Goal: Task Accomplishment & Management: Manage account settings

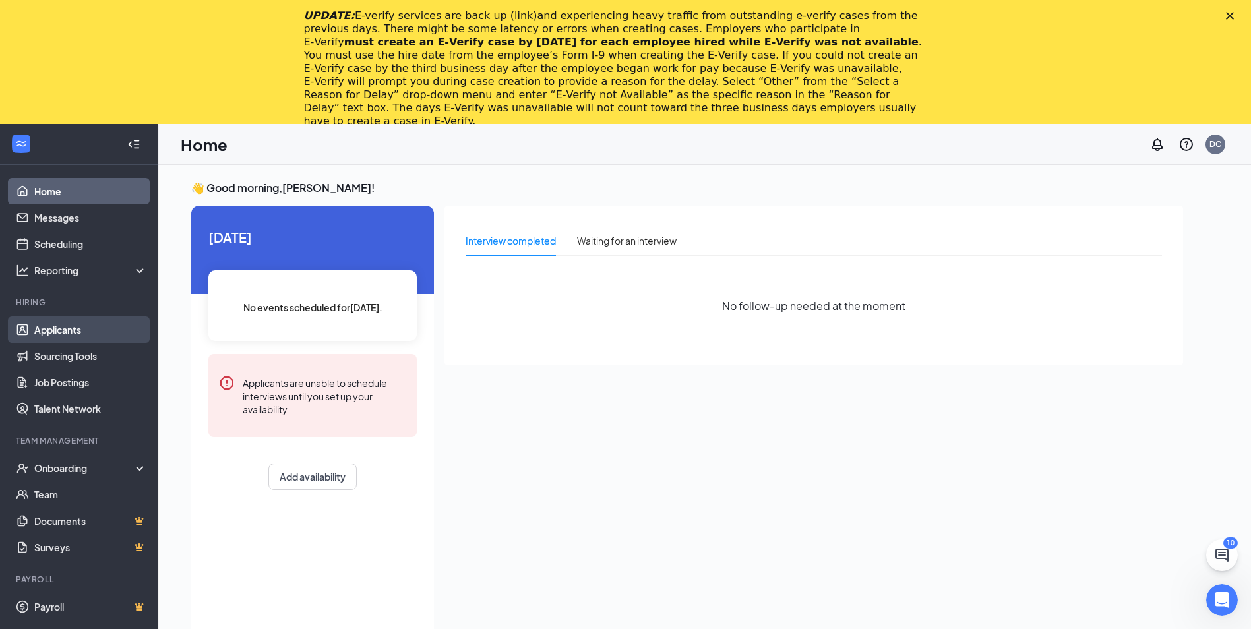
click at [59, 329] on link "Applicants" at bounding box center [90, 330] width 113 height 26
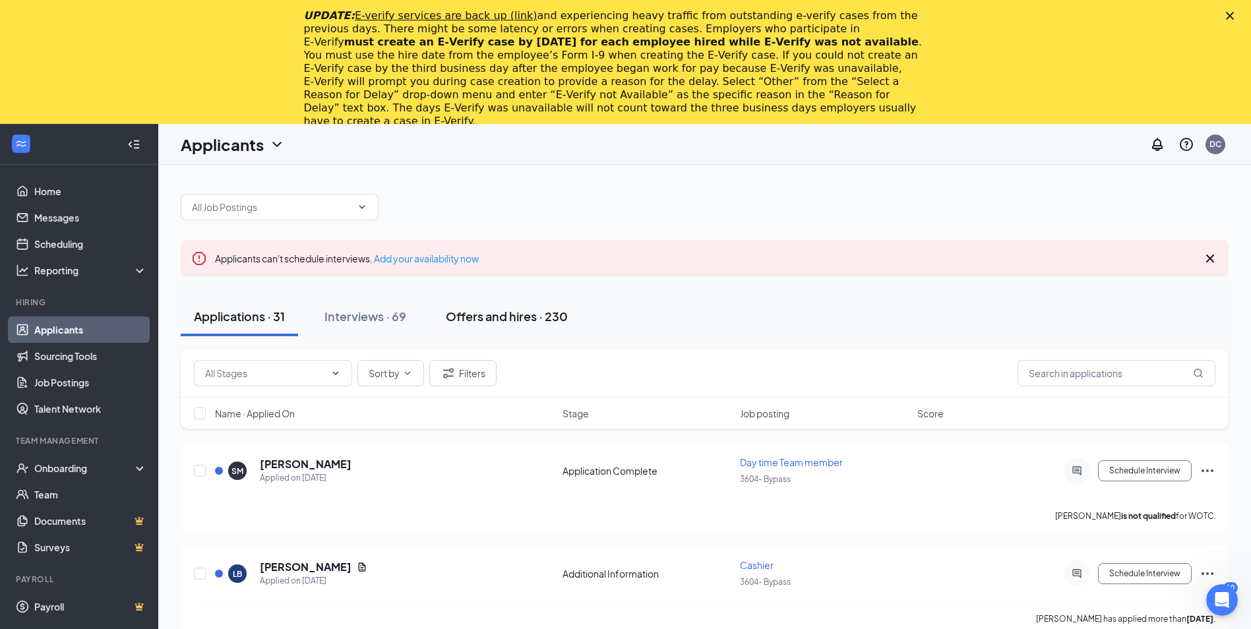
click at [473, 315] on div "Offers and hires · 230" at bounding box center [507, 316] width 122 height 16
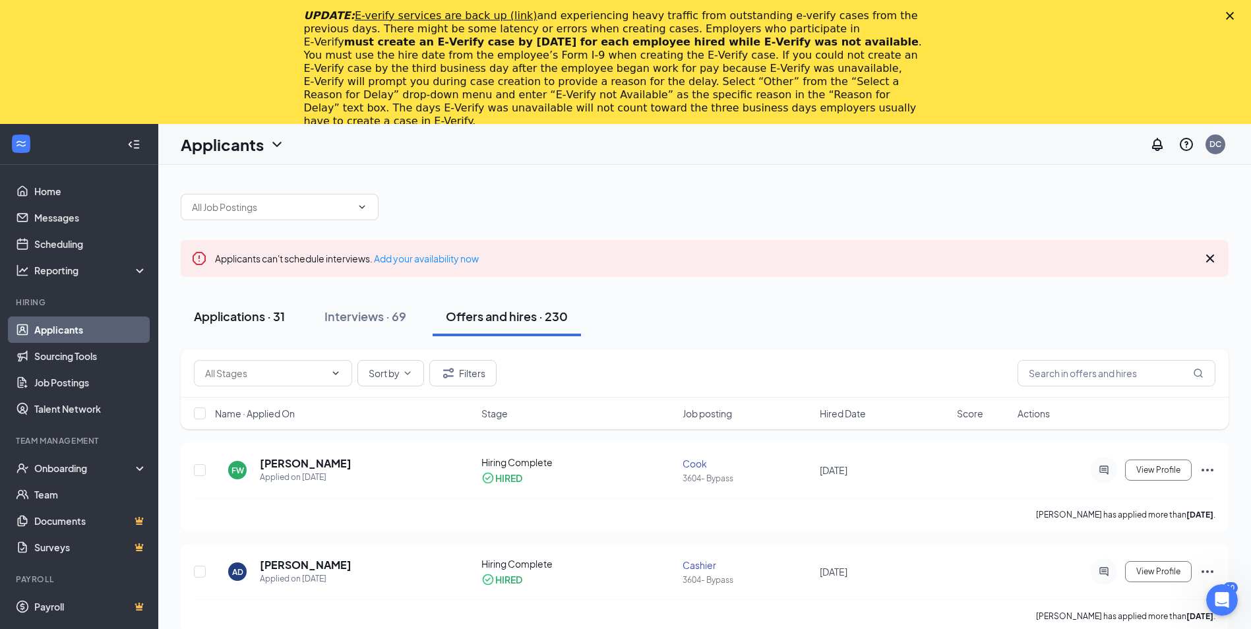
click at [219, 322] on div "Applications · 31" at bounding box center [239, 316] width 91 height 16
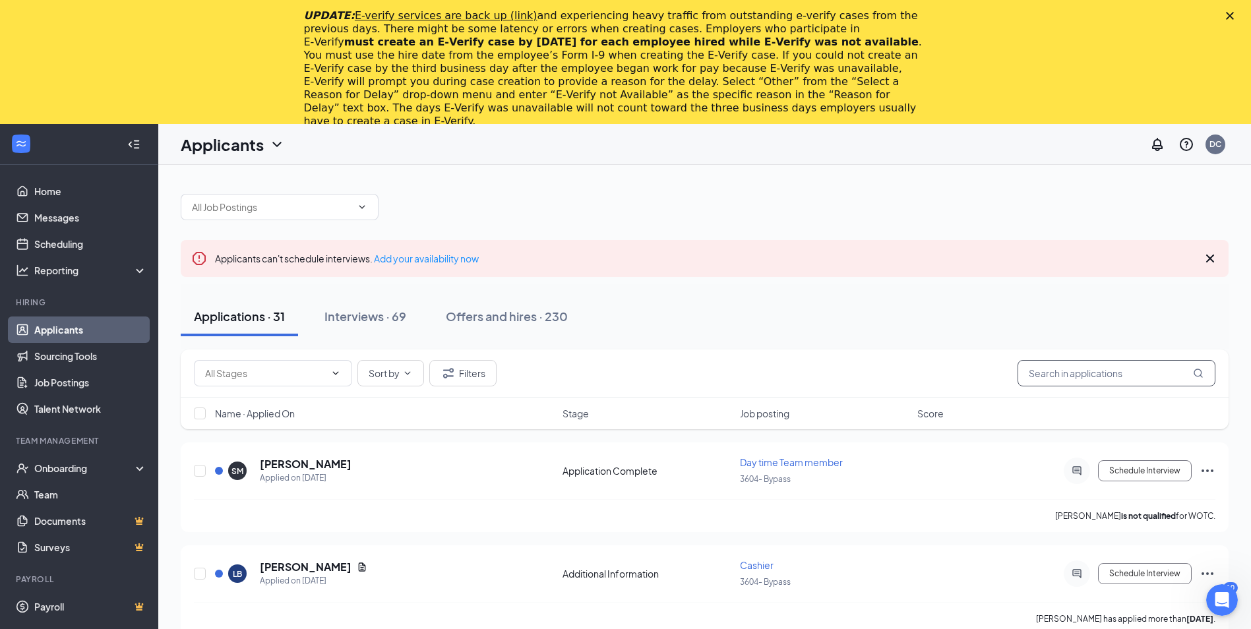
click at [1120, 373] on input "text" at bounding box center [1117, 373] width 198 height 26
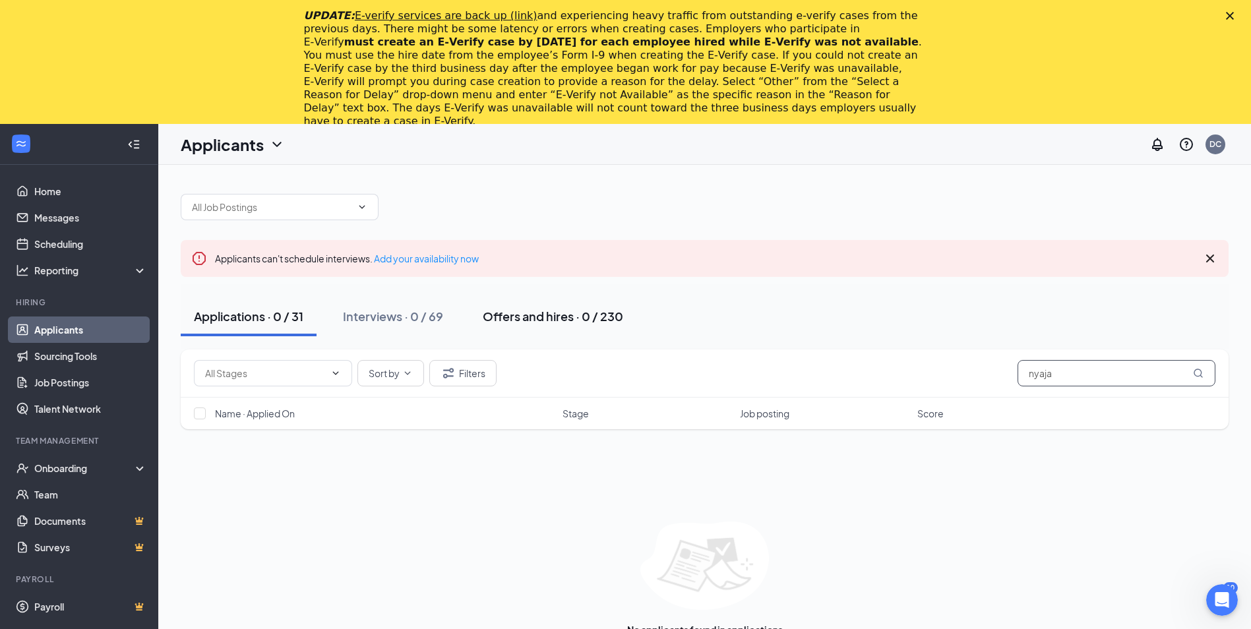
type input "nyaja"
click at [570, 316] on div "Offers and hires · 0 / 230" at bounding box center [553, 316] width 140 height 16
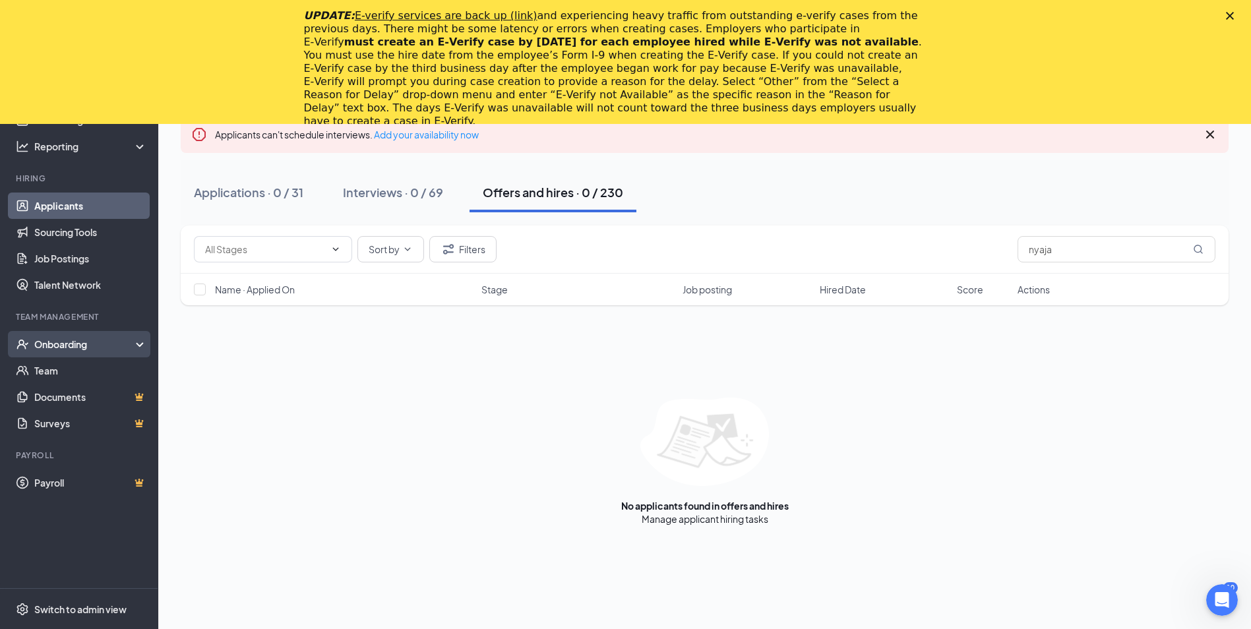
click at [73, 345] on div "Onboarding" at bounding box center [85, 344] width 102 height 13
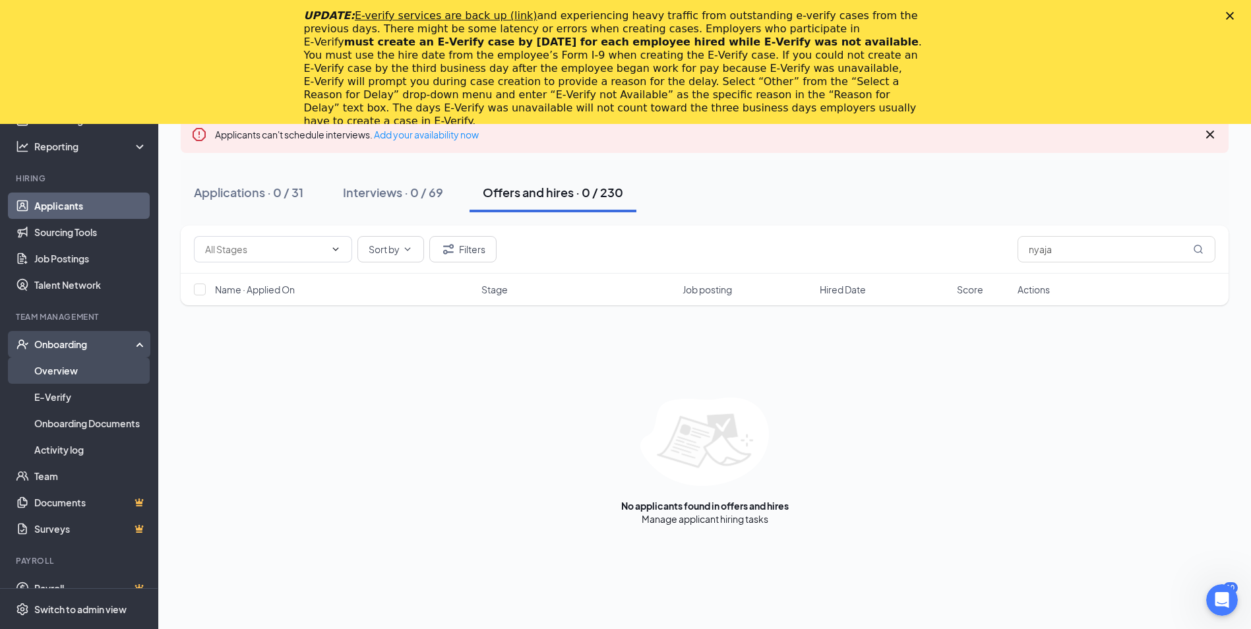
click at [67, 370] on link "Overview" at bounding box center [90, 370] width 113 height 26
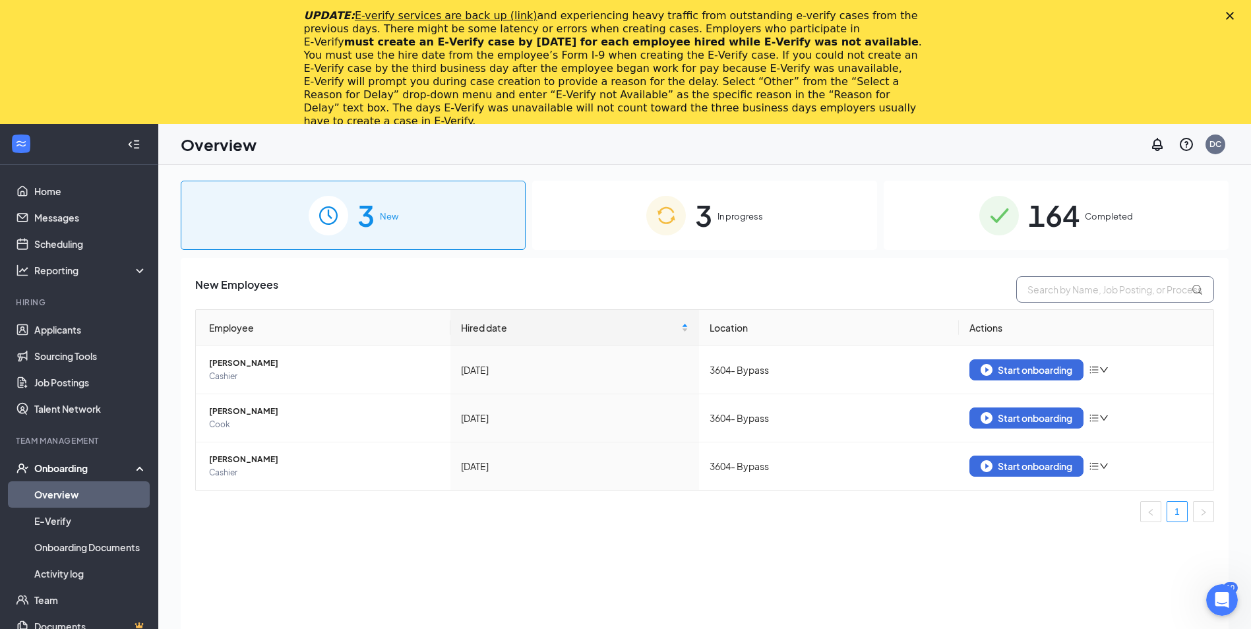
click at [1080, 293] on input "text" at bounding box center [1115, 289] width 198 height 26
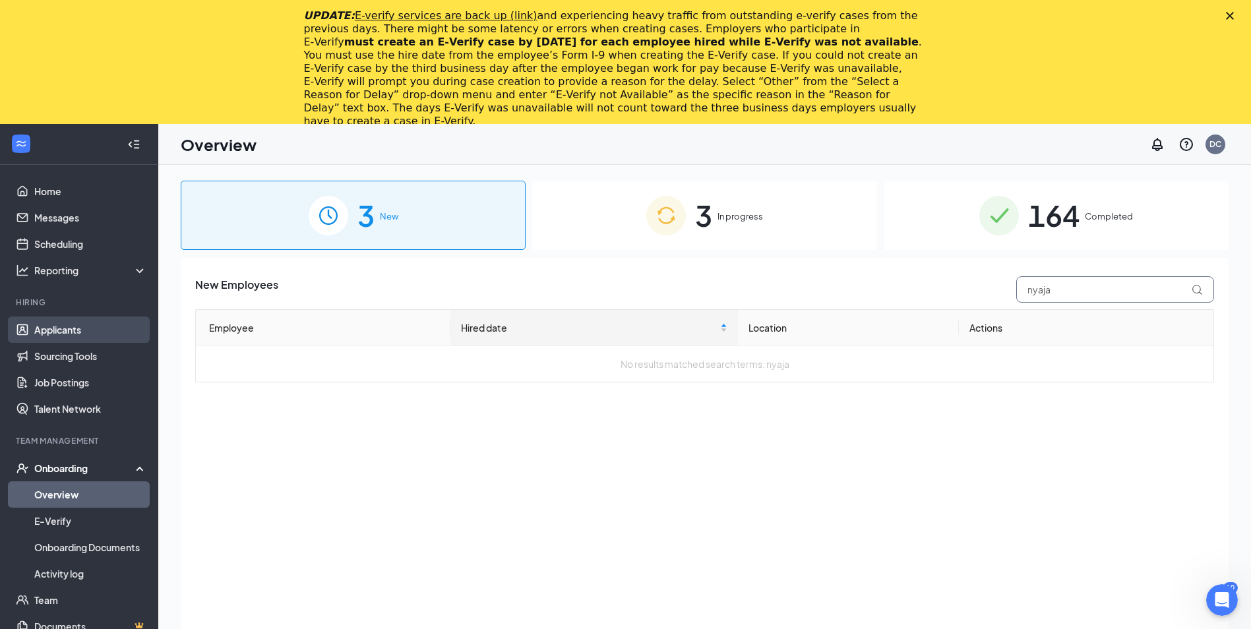
type input "nyaja"
click at [50, 332] on link "Applicants" at bounding box center [90, 330] width 113 height 26
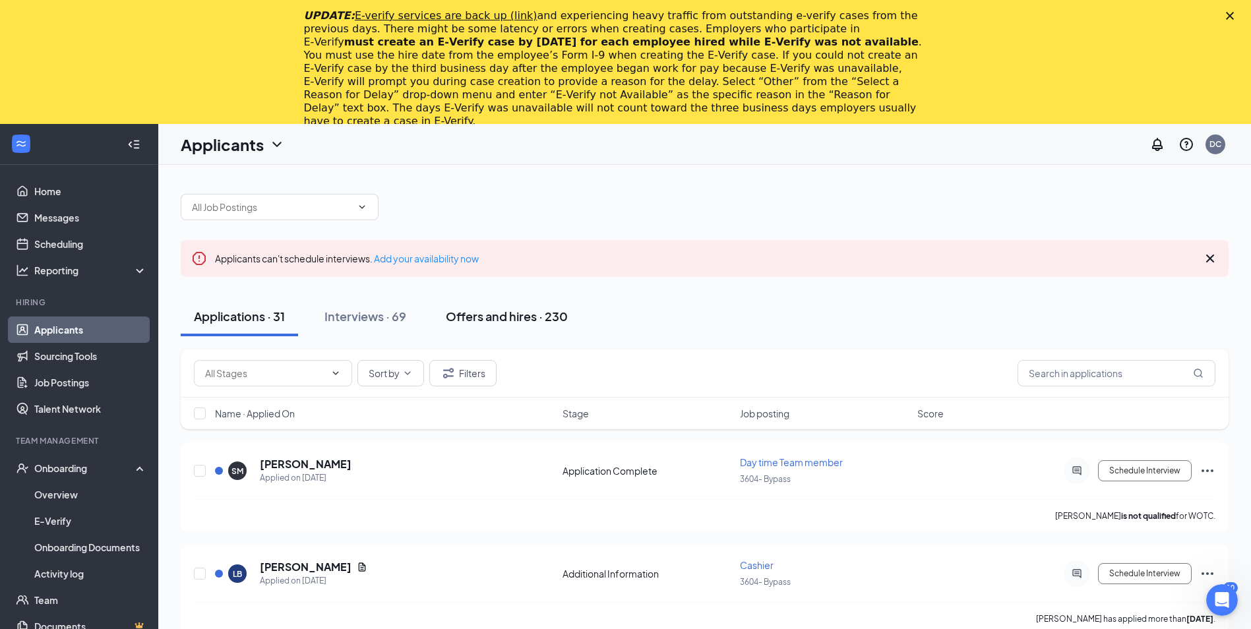
click at [505, 317] on div "Offers and hires · 230" at bounding box center [507, 316] width 122 height 16
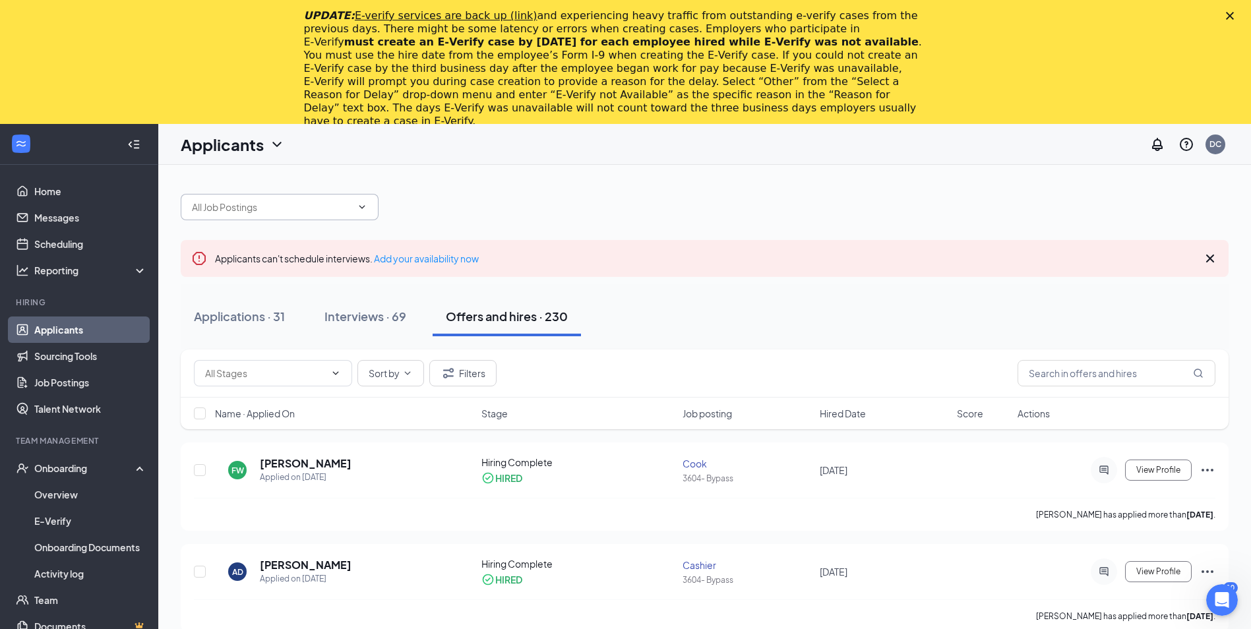
click at [274, 203] on input "text" at bounding box center [272, 207] width 160 height 15
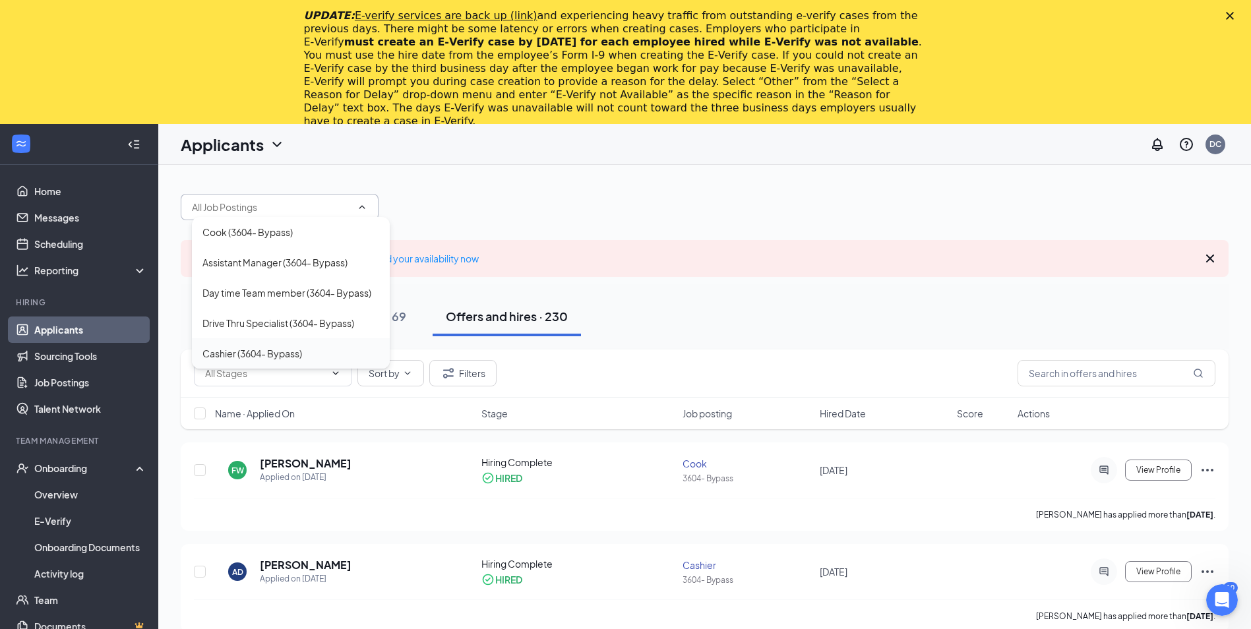
click at [268, 355] on div "Cashier (3604- Bypass)" at bounding box center [252, 353] width 100 height 15
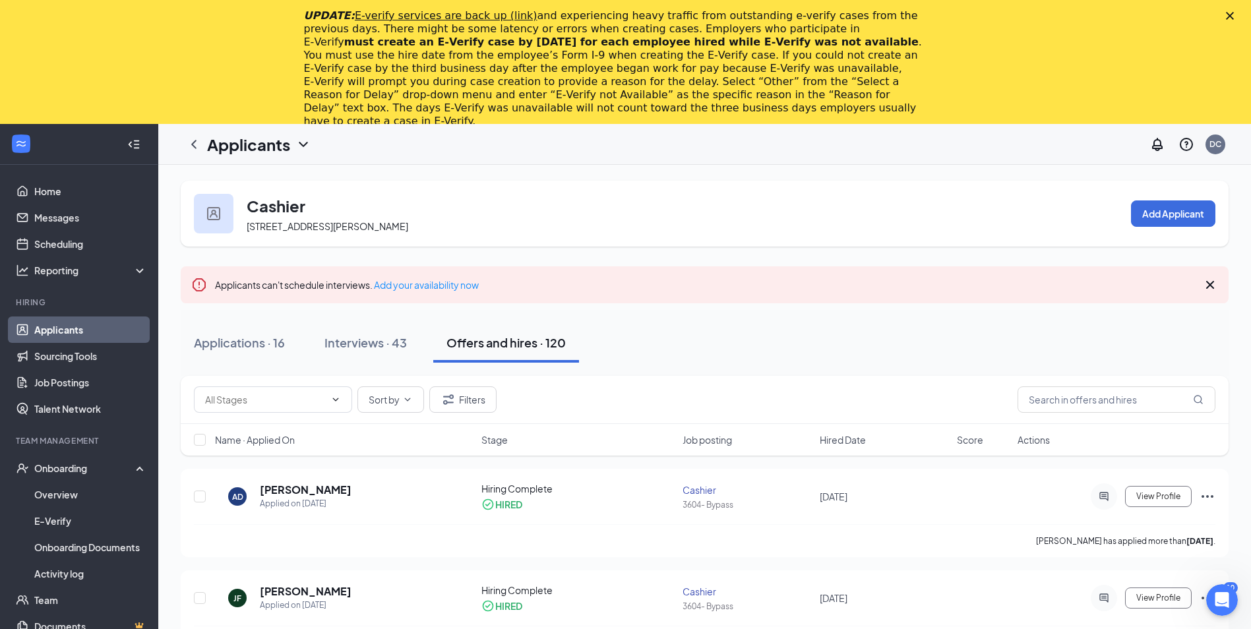
click at [51, 327] on link "Applicants" at bounding box center [90, 330] width 113 height 26
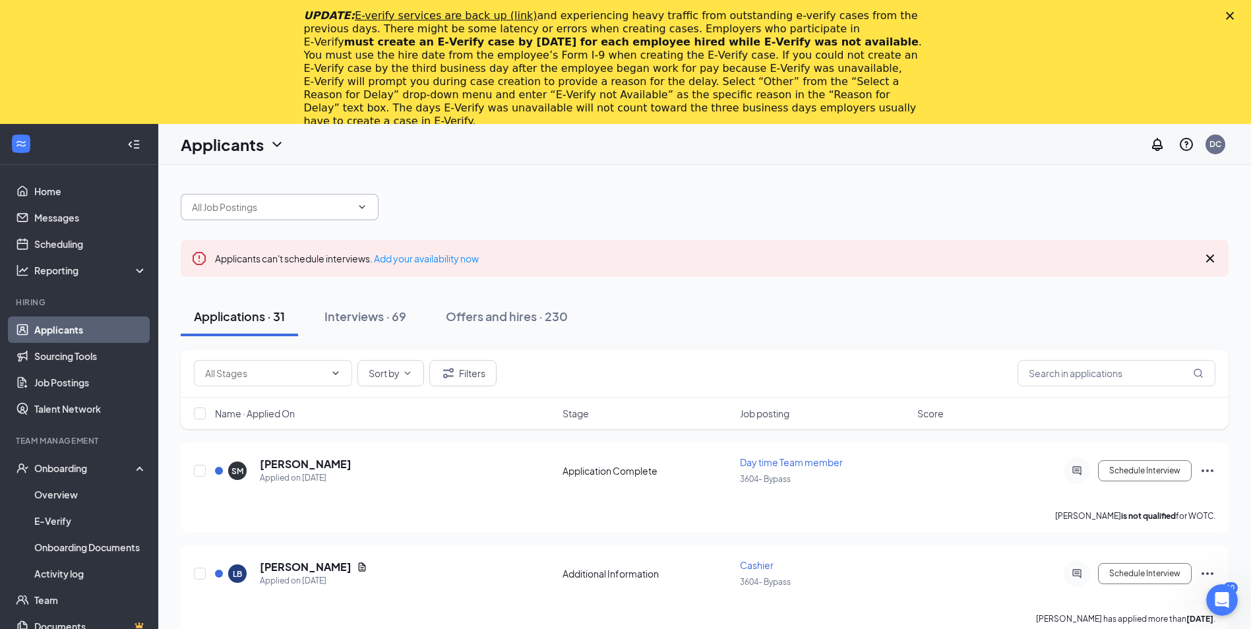
click at [357, 205] on icon "ChevronDown" at bounding box center [362, 207] width 11 height 11
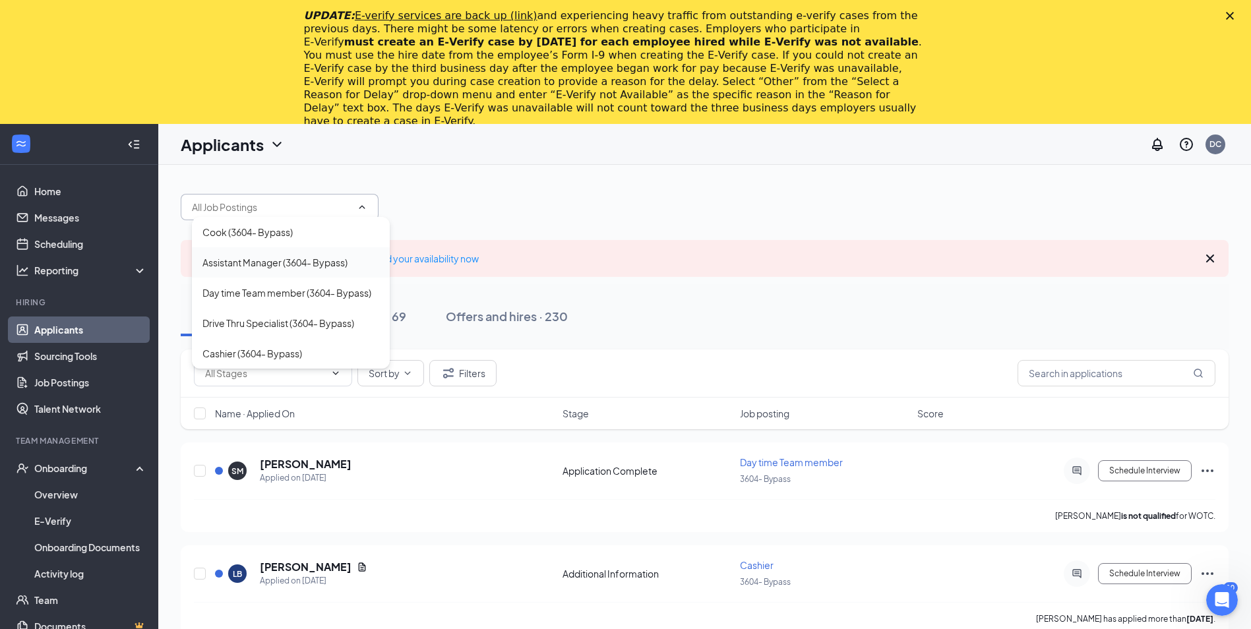
scroll to position [66, 0]
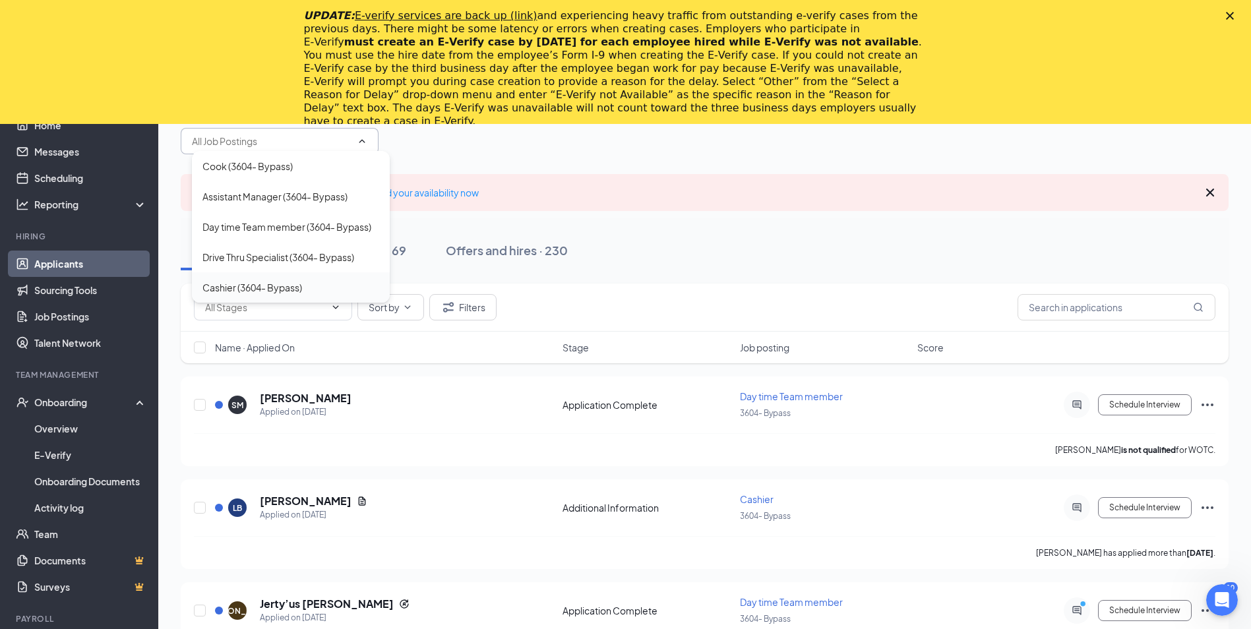
click at [259, 294] on div "Cashier (3604- Bypass)" at bounding box center [291, 287] width 198 height 30
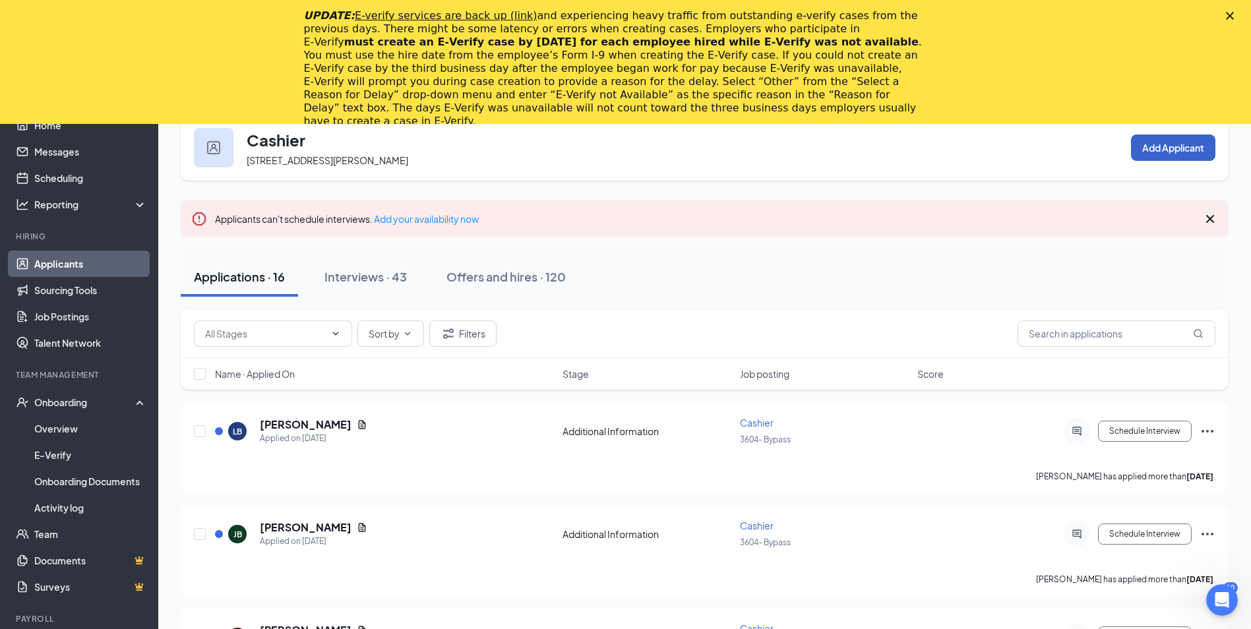
click at [1144, 145] on button "Add Applicant" at bounding box center [1173, 148] width 84 height 26
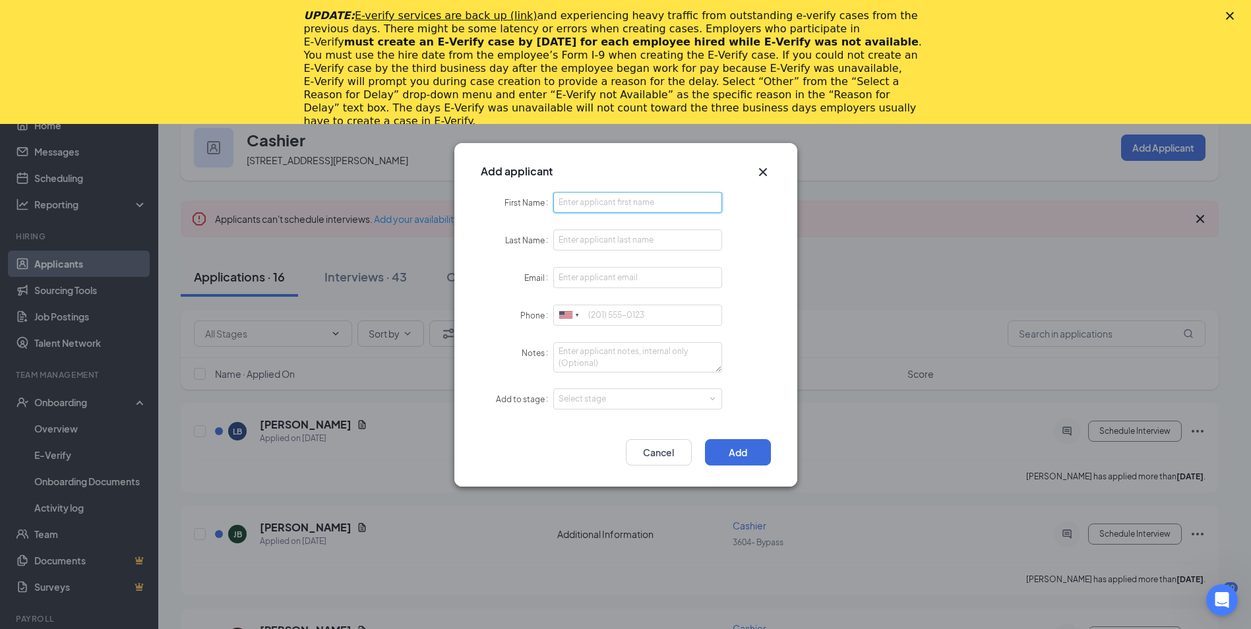
click at [593, 206] on input "First Name" at bounding box center [637, 202] width 169 height 21
type input "Nyaja"
click at [572, 240] on input "Last Name" at bounding box center [637, 240] width 169 height 21
type input "[PERSON_NAME]"
click at [594, 270] on input "Email" at bounding box center [637, 277] width 169 height 21
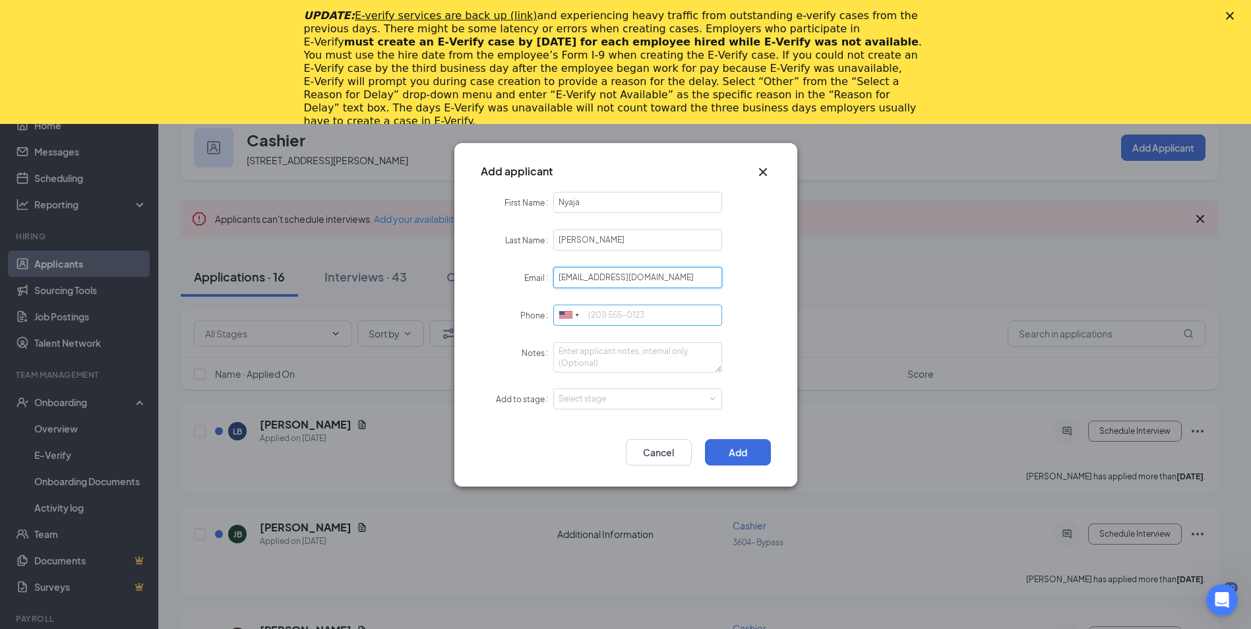
type input "[EMAIL_ADDRESS][DOMAIN_NAME]"
click at [594, 317] on input "Phone" at bounding box center [637, 315] width 169 height 21
click at [687, 402] on div "Select stage" at bounding box center [635, 398] width 153 height 13
type input "4703160017"
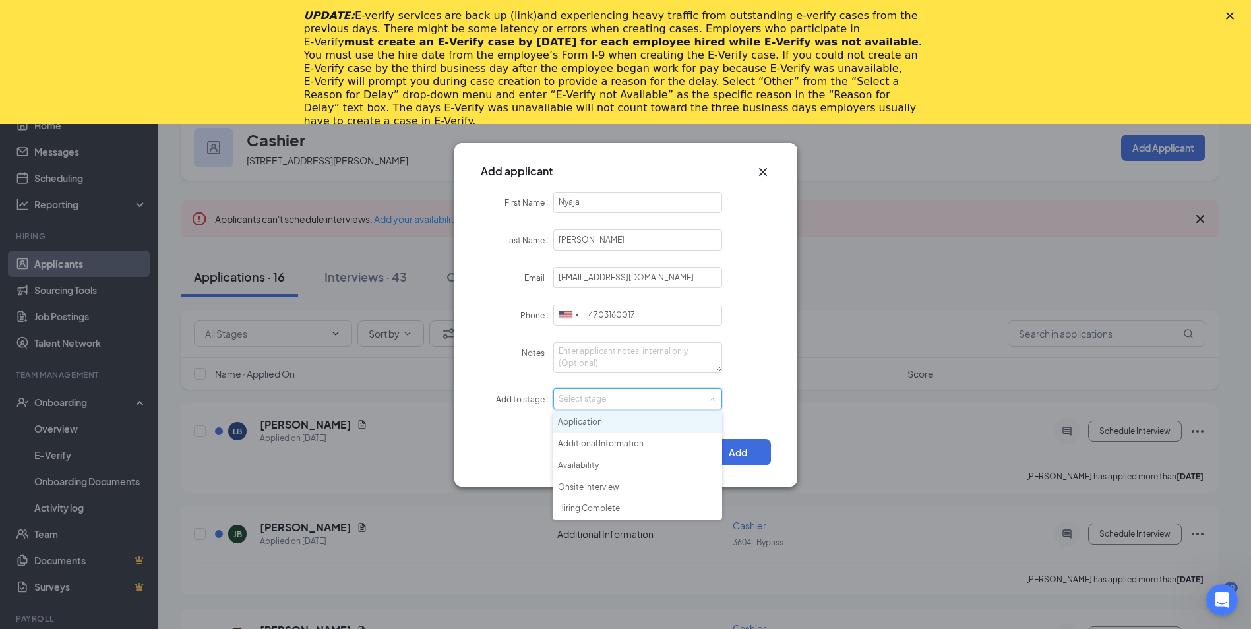
click at [687, 400] on div "Select stage" at bounding box center [635, 398] width 153 height 13
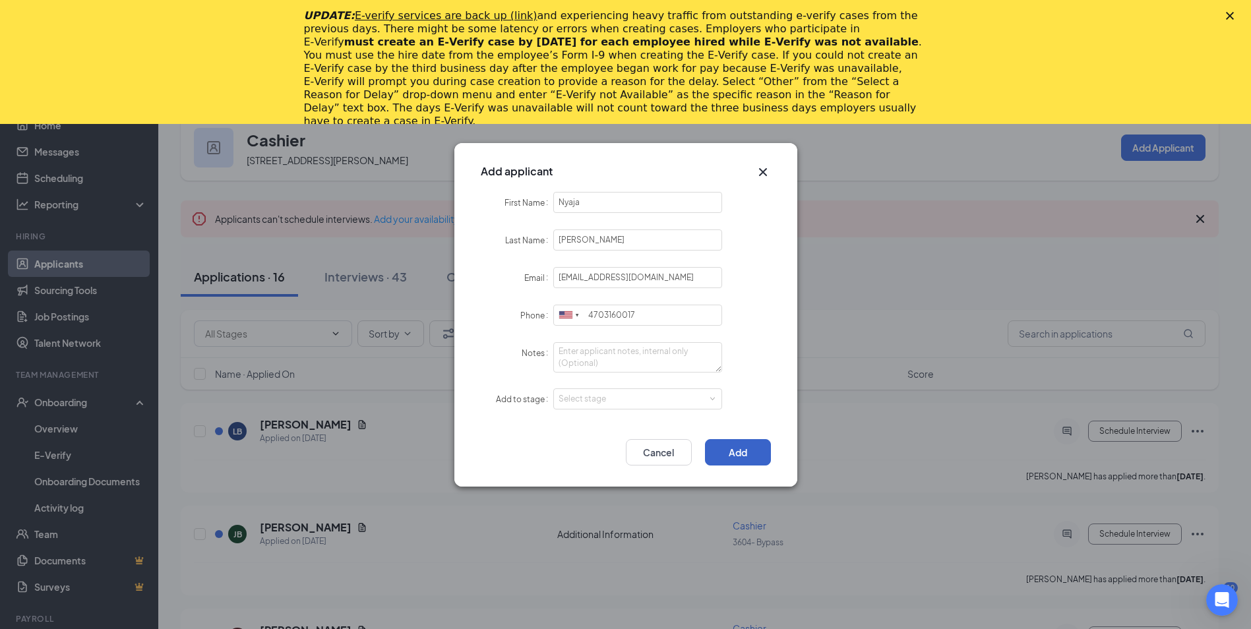
click at [743, 452] on button "Add" at bounding box center [738, 452] width 66 height 26
click at [714, 397] on span at bounding box center [713, 399] width 6 height 6
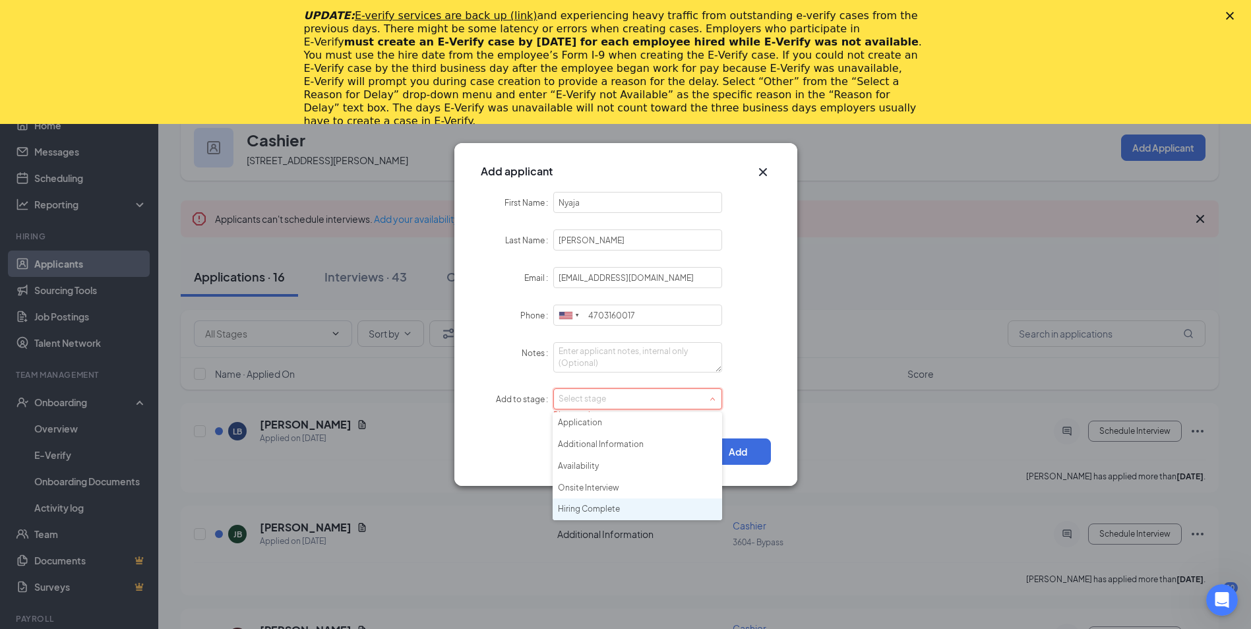
click at [600, 506] on li "Hiring Complete" at bounding box center [637, 510] width 169 height 22
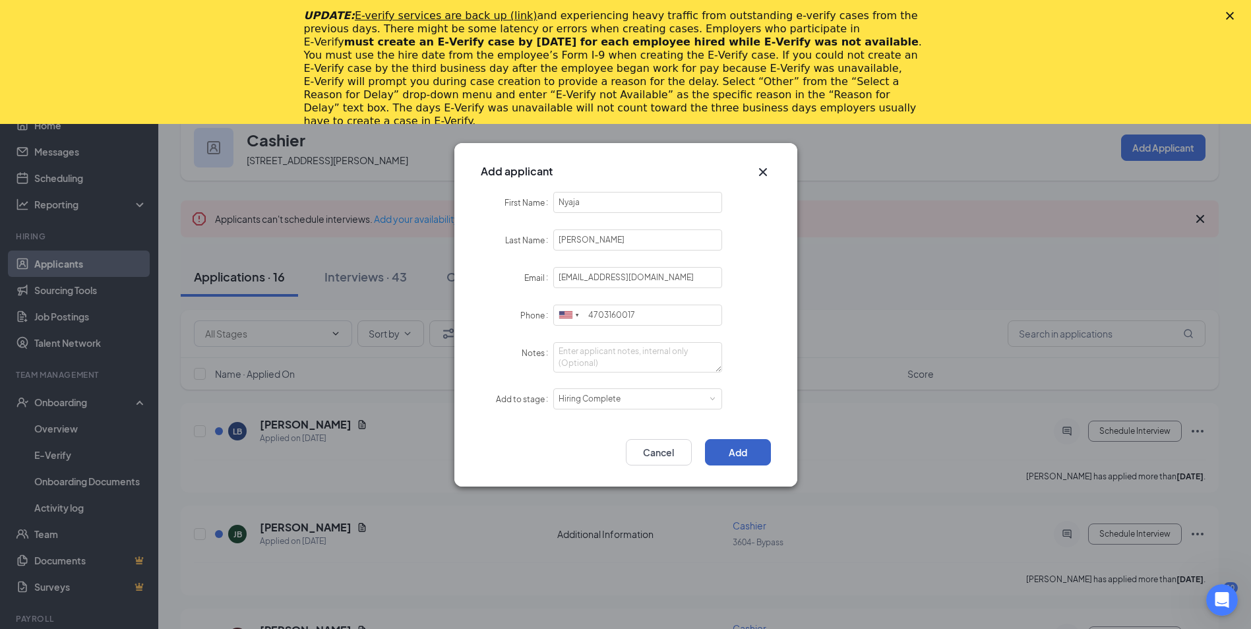
click at [733, 452] on button "Add" at bounding box center [738, 452] width 66 height 26
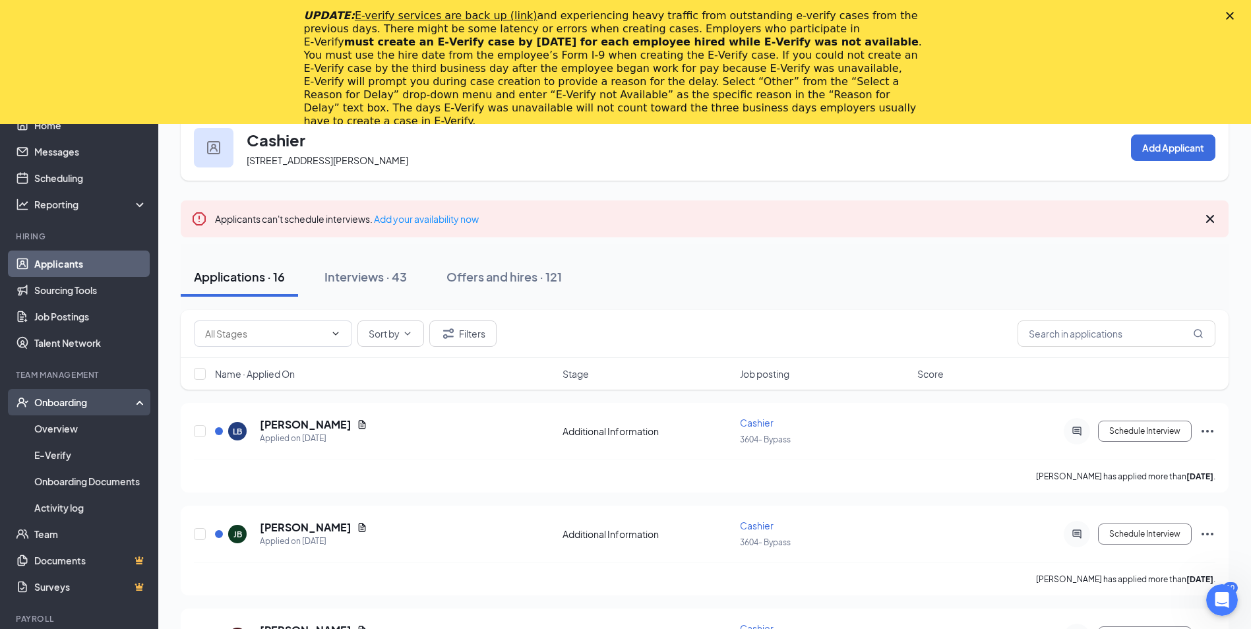
click at [63, 406] on div "Onboarding" at bounding box center [85, 402] width 102 height 13
click at [63, 429] on link "Overview" at bounding box center [90, 428] width 113 height 26
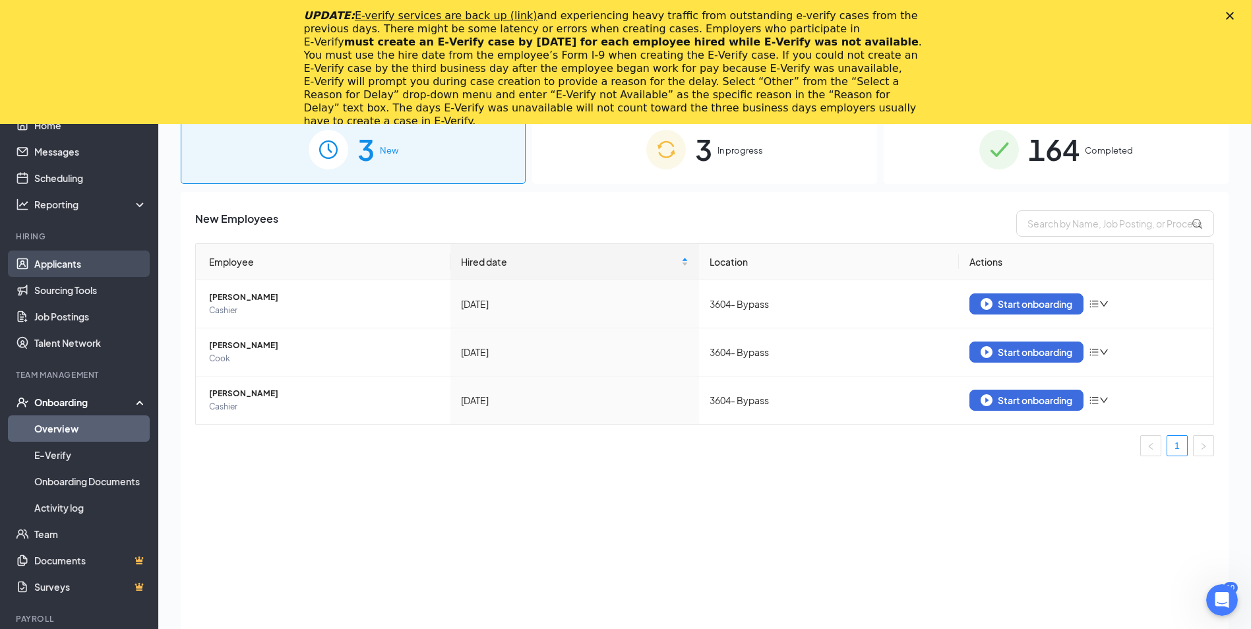
click at [63, 266] on link "Applicants" at bounding box center [90, 264] width 113 height 26
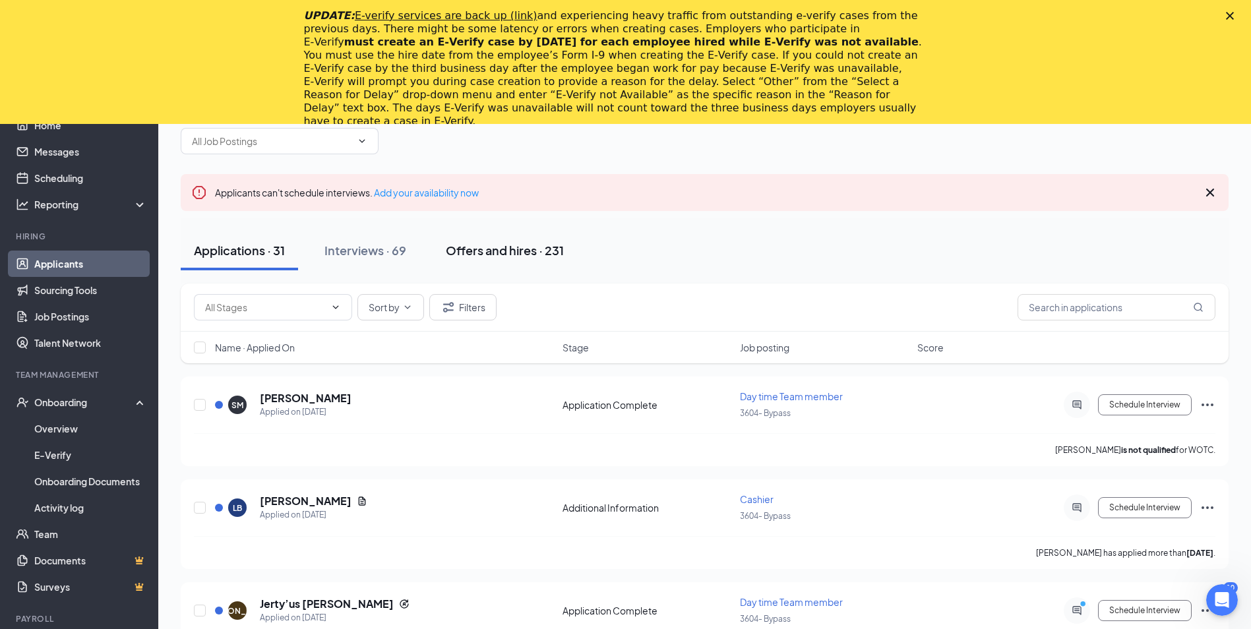
click at [507, 259] on button "Offers and hires · 231" at bounding box center [505, 251] width 144 height 40
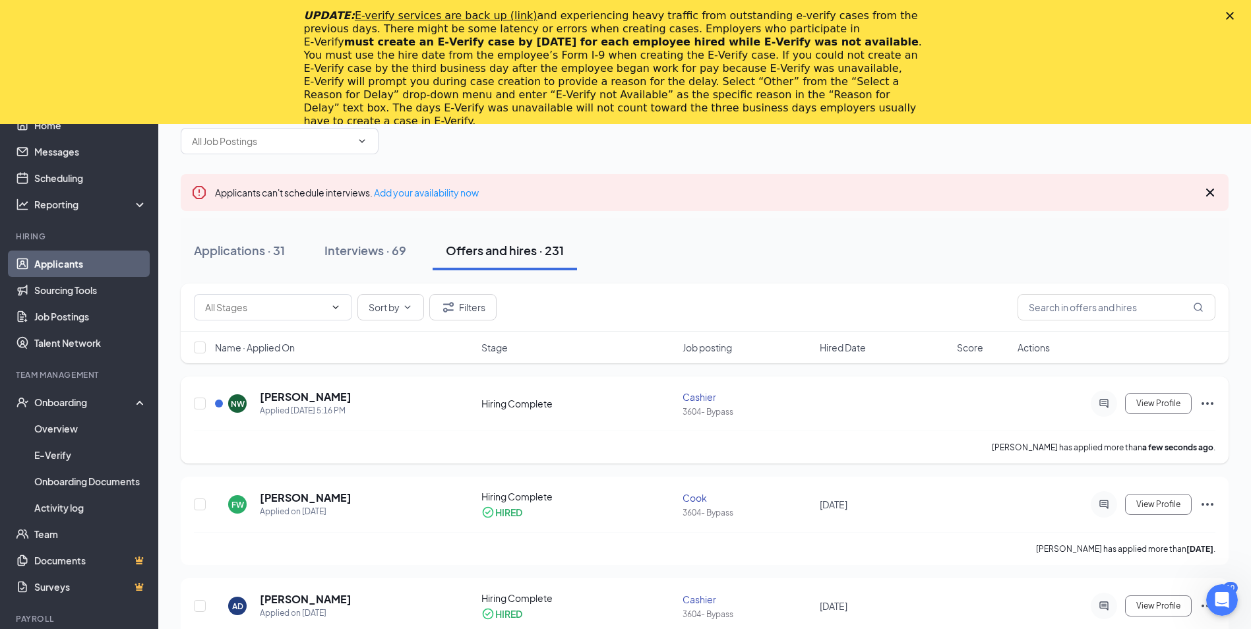
click at [913, 410] on div "NW [PERSON_NAME] Applied [DATE] 5:16 PM Hiring Complete Cashier 3604- Bypass Vi…" at bounding box center [705, 410] width 1022 height 41
click at [79, 410] on div "Onboarding" at bounding box center [79, 402] width 158 height 26
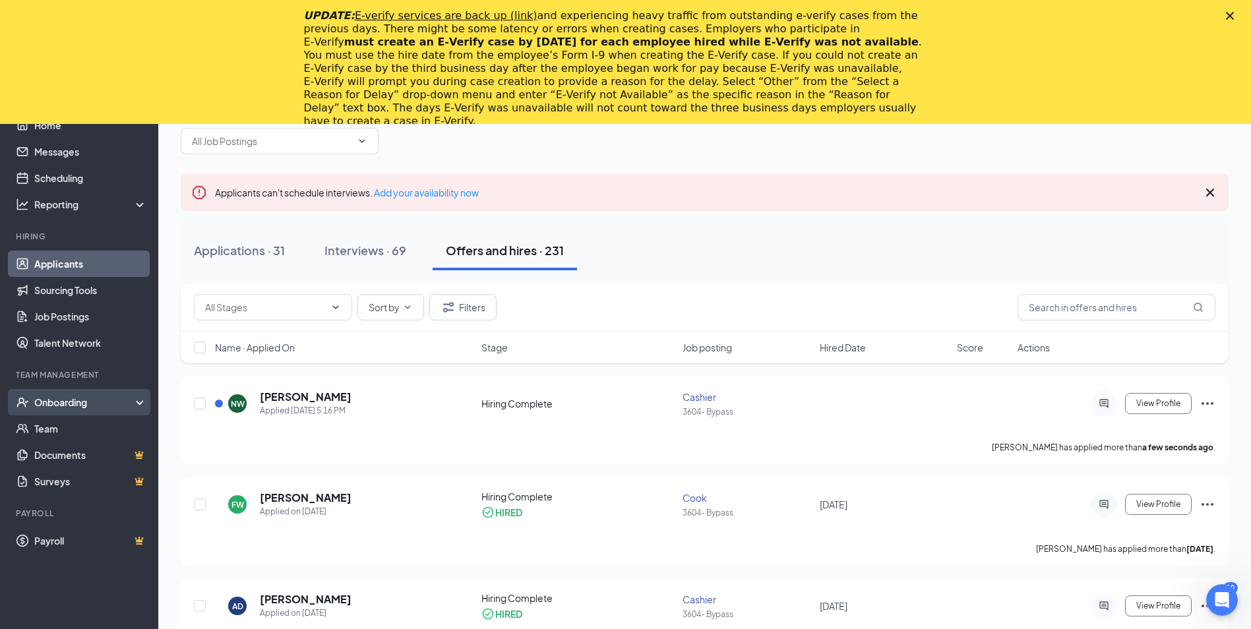
click at [80, 398] on div "Onboarding" at bounding box center [85, 402] width 102 height 13
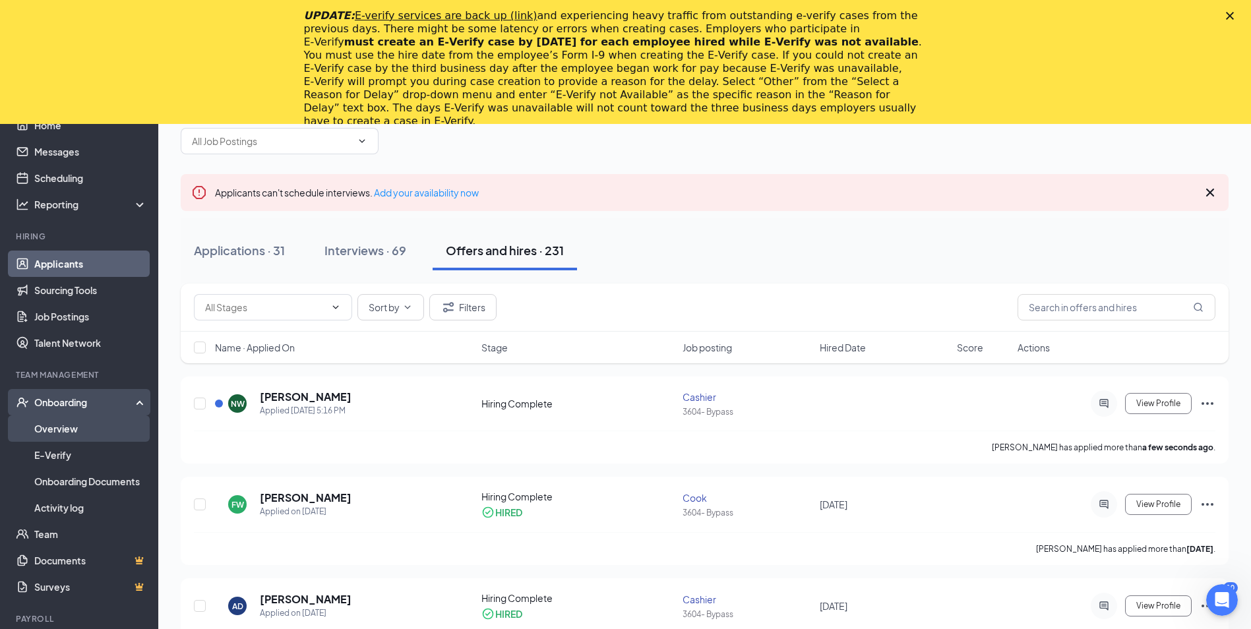
click at [66, 434] on link "Overview" at bounding box center [90, 428] width 113 height 26
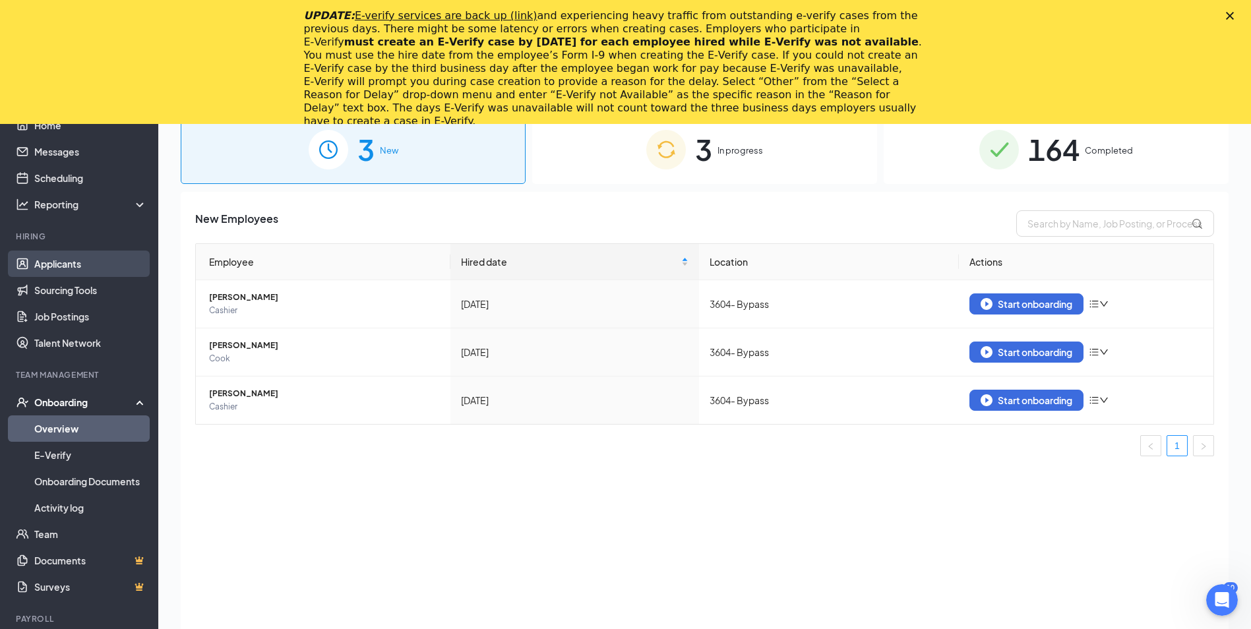
click at [61, 260] on link "Applicants" at bounding box center [90, 264] width 113 height 26
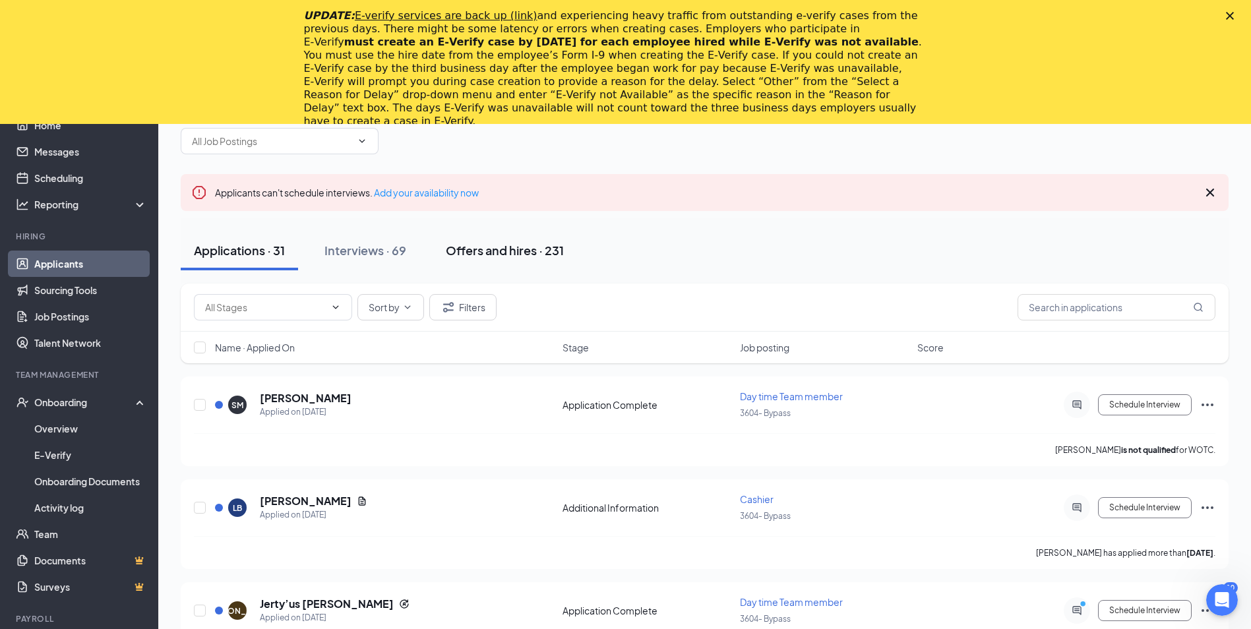
click at [484, 255] on div "Offers and hires · 231" at bounding box center [505, 250] width 118 height 16
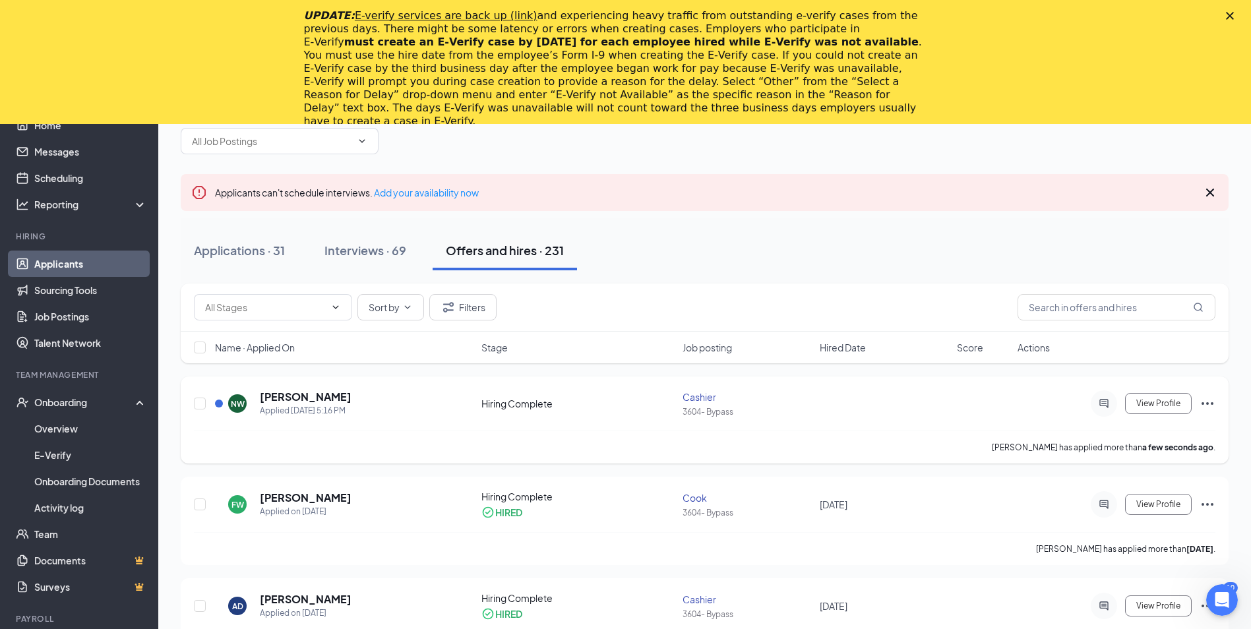
click at [783, 403] on div "Cashier" at bounding box center [747, 396] width 129 height 13
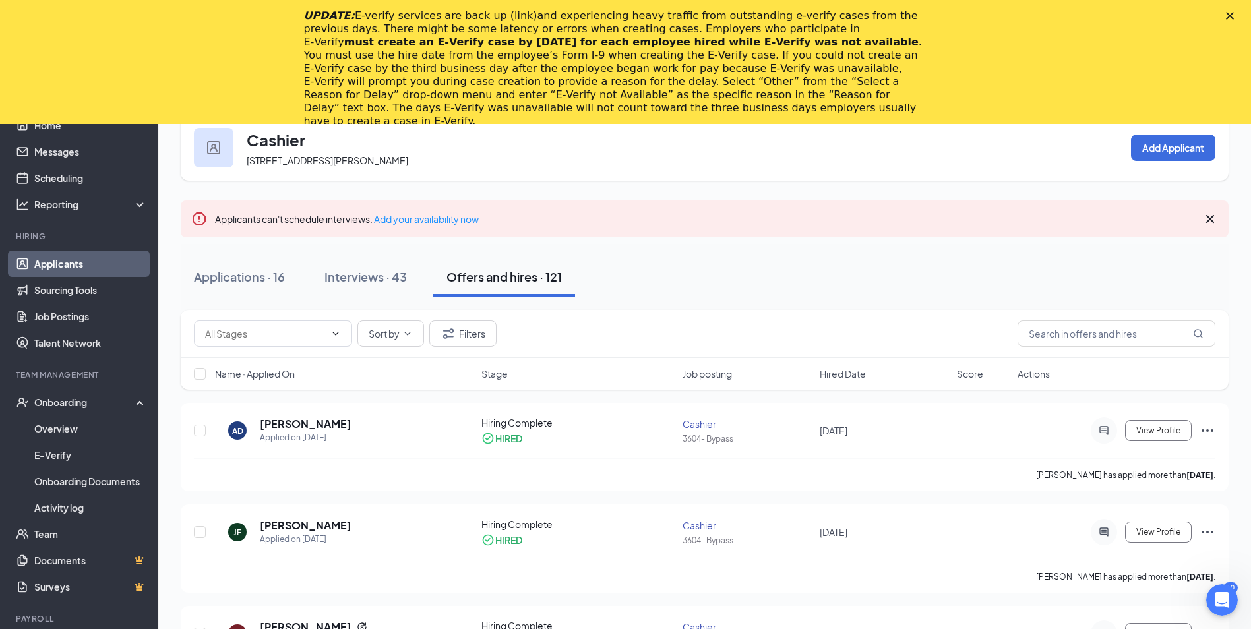
click at [783, 403] on div "AD [PERSON_NAME] Applied on [DATE] Hiring Complete HIRED Cashier 3604- Bypass […" at bounding box center [705, 447] width 1048 height 88
click at [751, 431] on div "Cashier 3604- Bypass" at bounding box center [747, 430] width 129 height 27
click at [1205, 429] on icon "Ellipses" at bounding box center [1208, 430] width 16 height 16
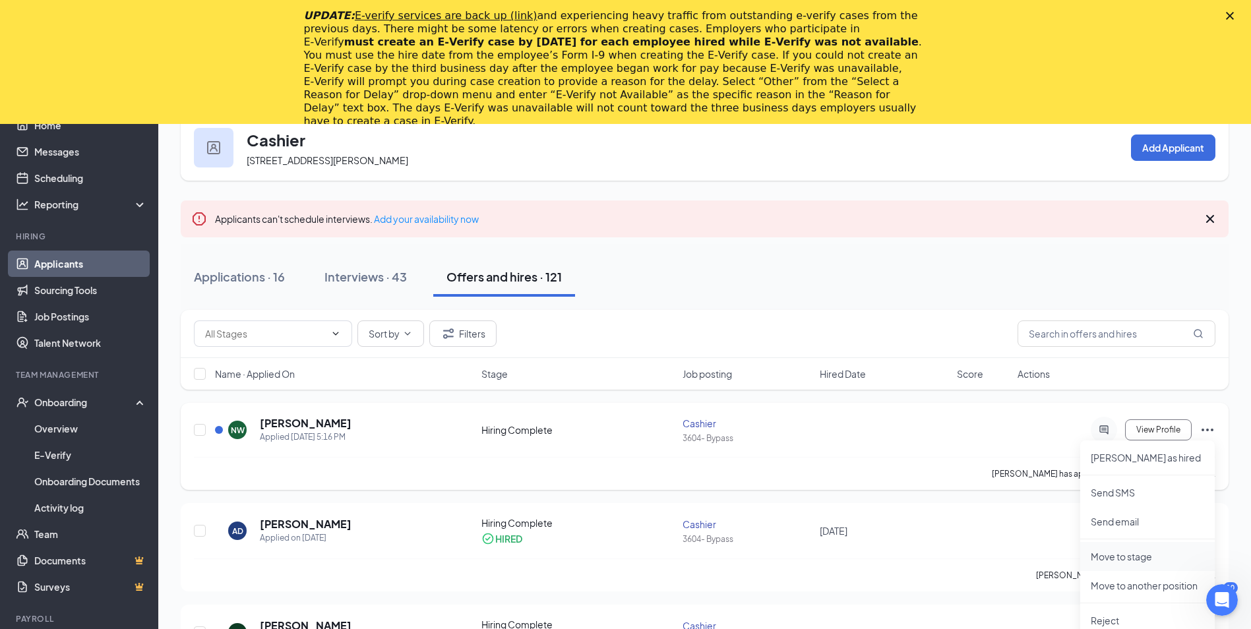
click at [1115, 561] on p "Move to stage" at bounding box center [1147, 556] width 113 height 13
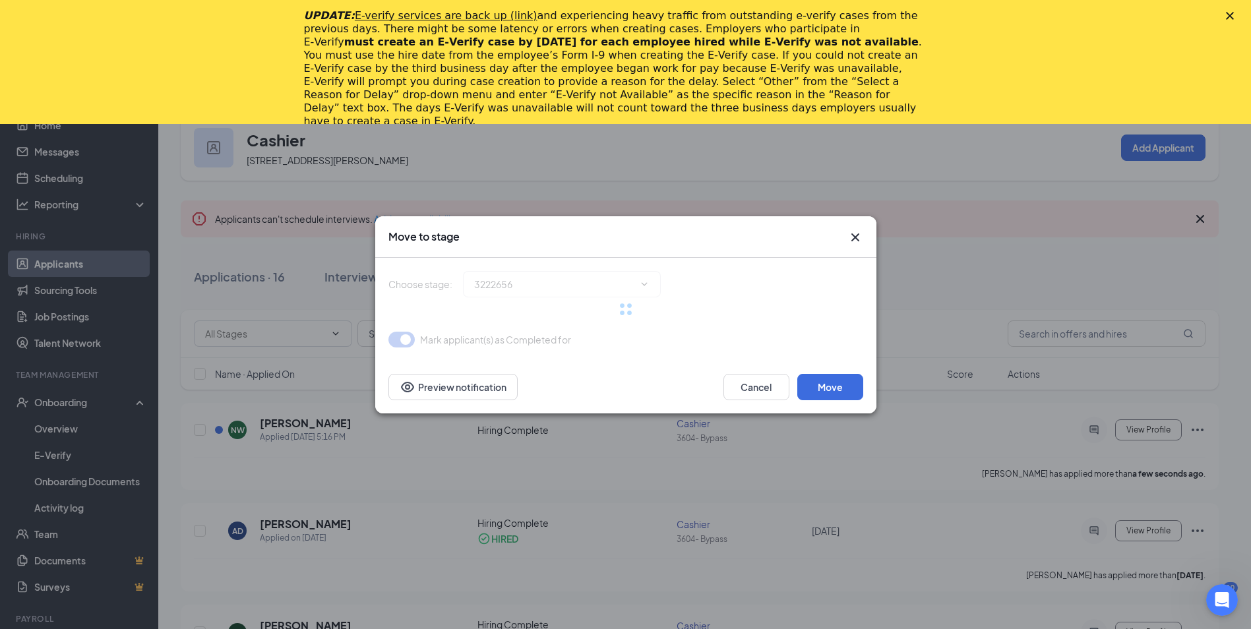
type input "Hiring Complete (current stage)"
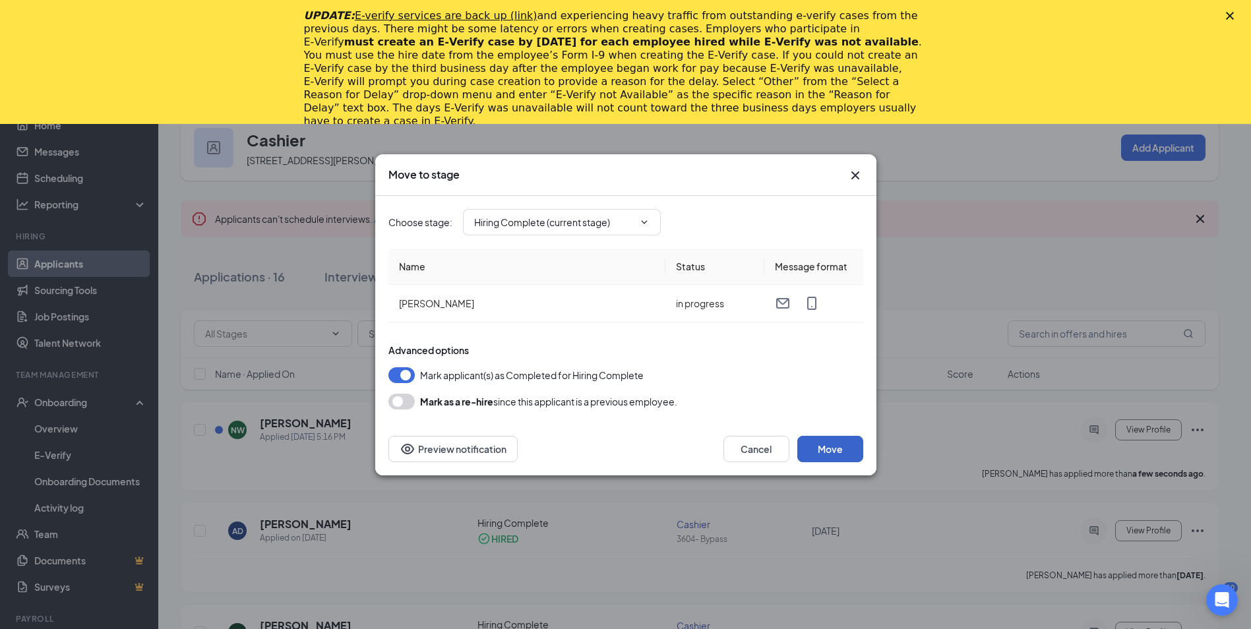
click at [834, 451] on button "Move" at bounding box center [830, 449] width 66 height 26
click at [828, 437] on button "Move" at bounding box center [830, 449] width 66 height 26
click at [828, 448] on button "Move" at bounding box center [830, 449] width 66 height 26
click at [862, 179] on icon "Cross" at bounding box center [855, 176] width 16 height 16
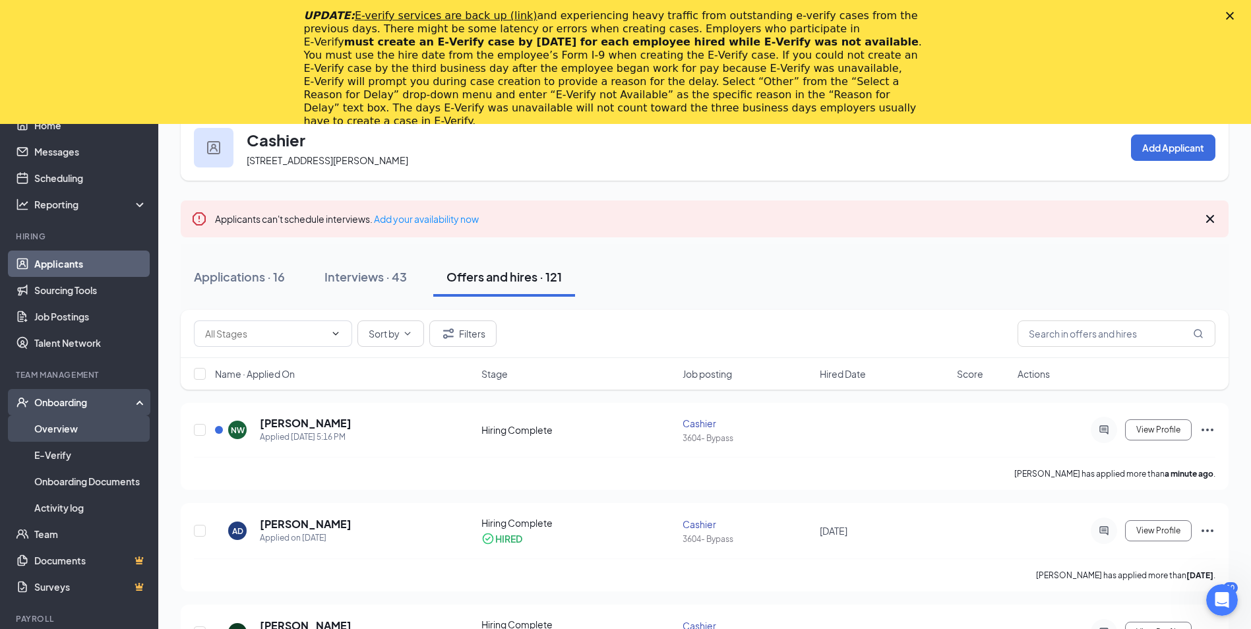
click at [69, 422] on link "Overview" at bounding box center [90, 428] width 113 height 26
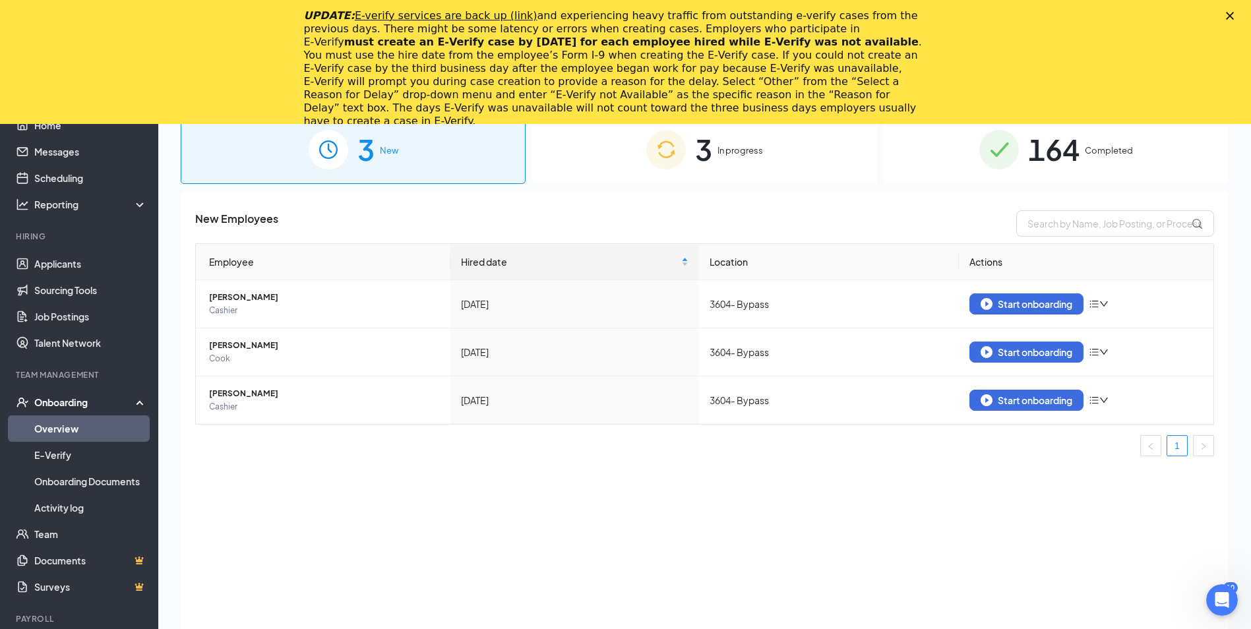
click at [75, 404] on div "Onboarding" at bounding box center [85, 402] width 102 height 13
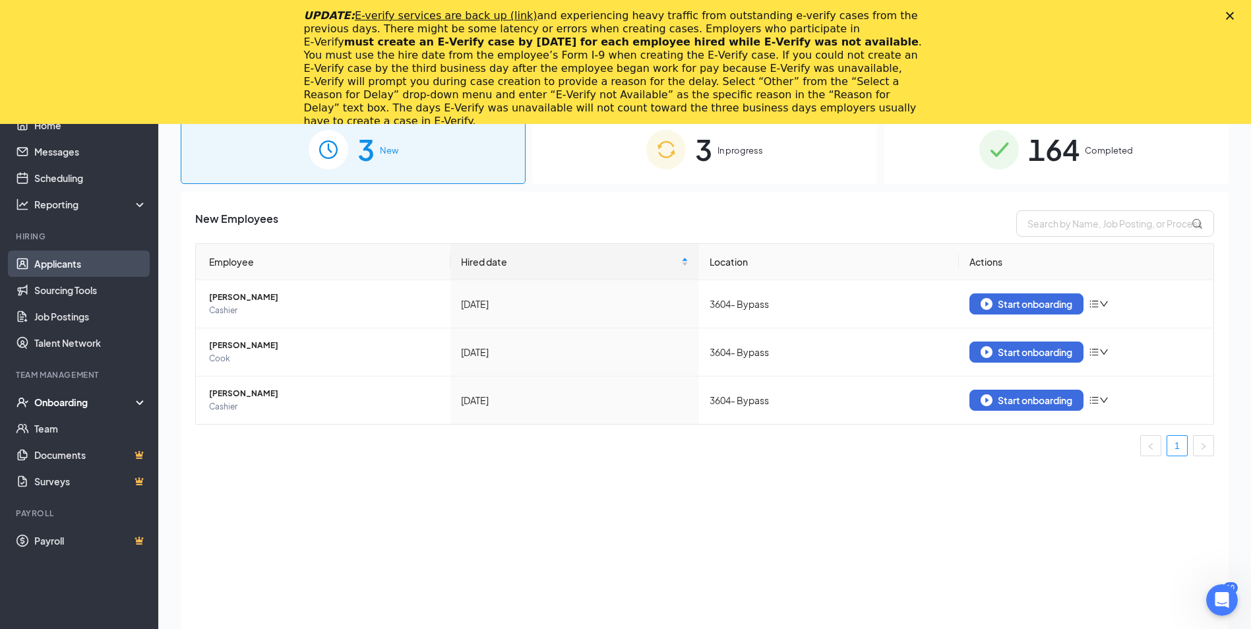
click at [83, 266] on link "Applicants" at bounding box center [90, 264] width 113 height 26
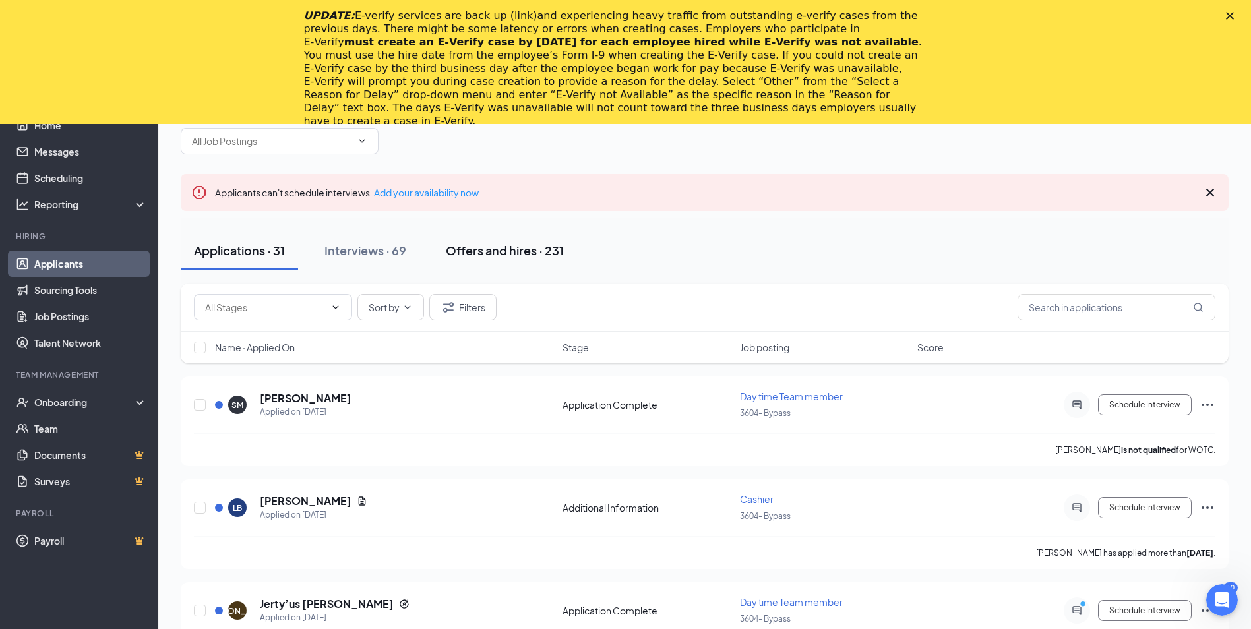
click at [482, 257] on div "Offers and hires · 231" at bounding box center [505, 250] width 118 height 16
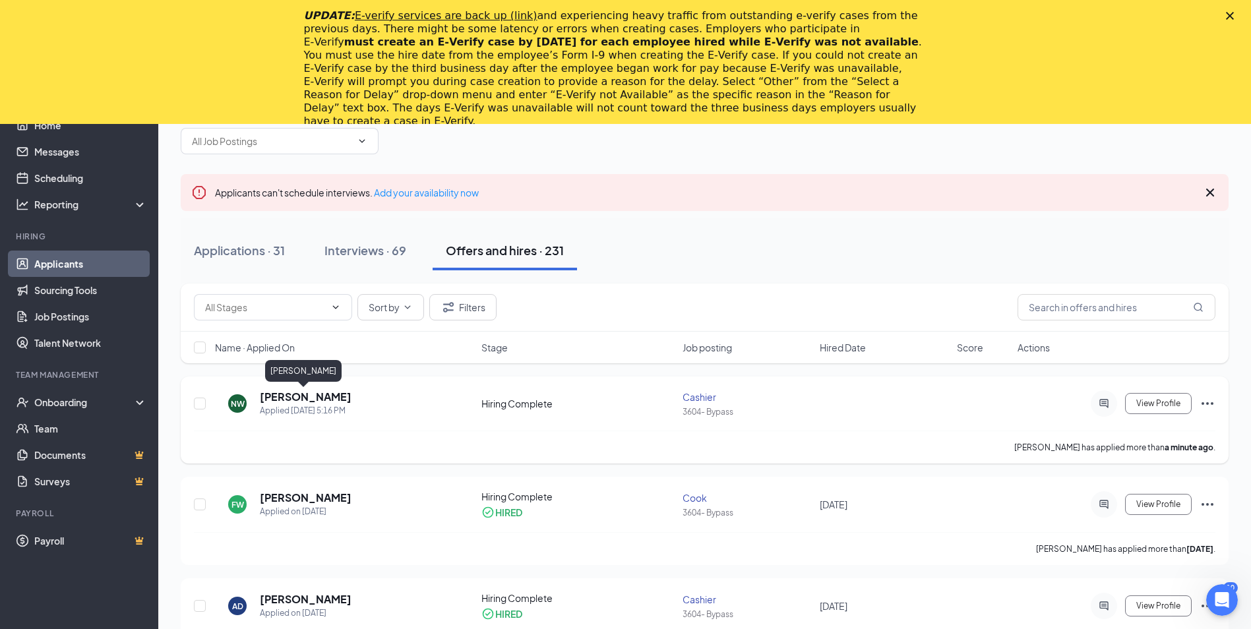
click at [334, 398] on h5 "[PERSON_NAME]" at bounding box center [306, 397] width 92 height 15
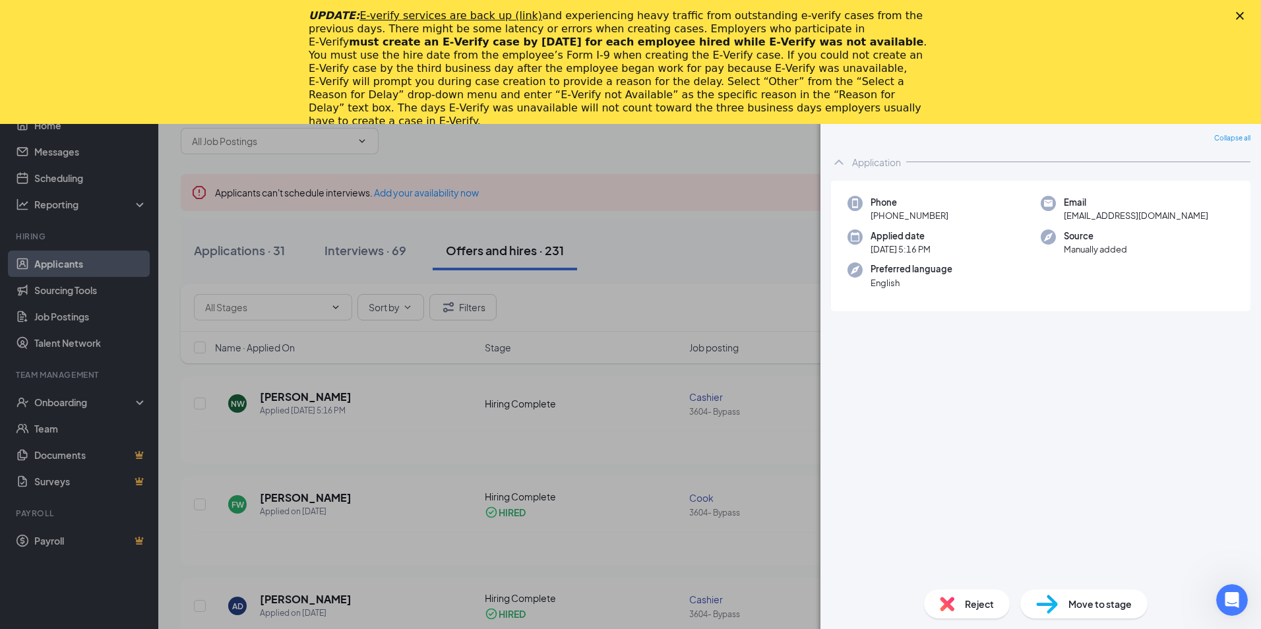
click at [1059, 603] on div "Move to stage" at bounding box center [1083, 604] width 127 height 29
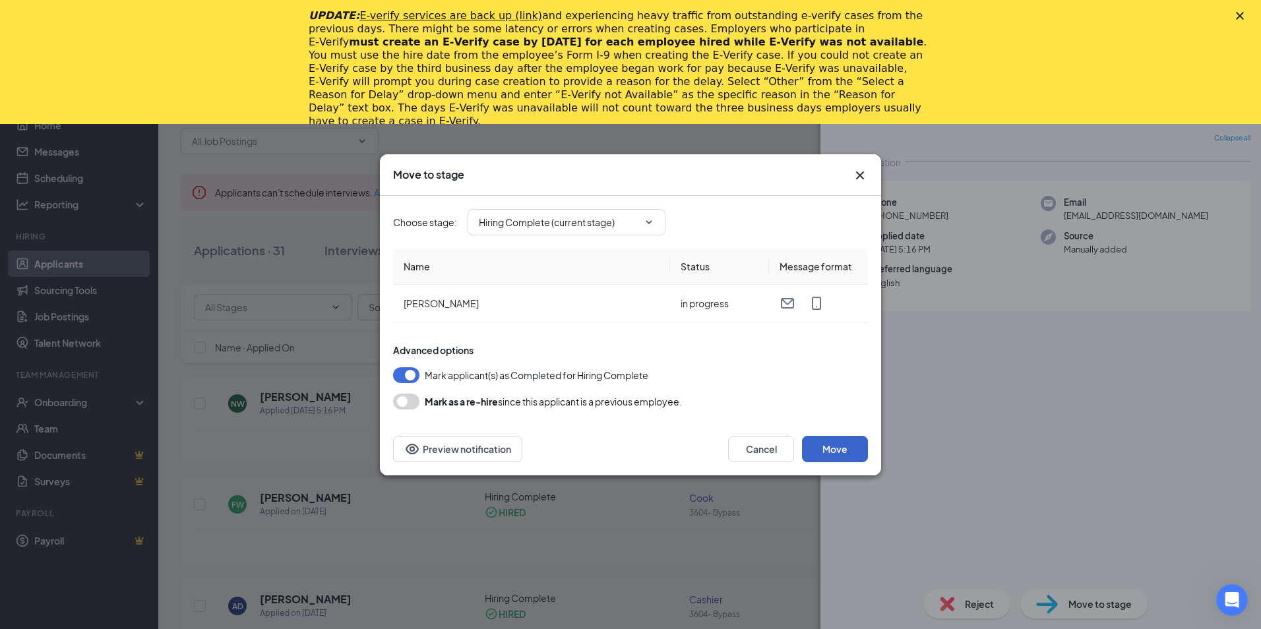
click at [828, 449] on button "Move" at bounding box center [835, 449] width 66 height 26
click at [642, 219] on span at bounding box center [647, 222] width 13 height 11
click at [649, 224] on icon "ChevronDown" at bounding box center [649, 222] width 11 height 11
click at [551, 248] on div "Application" at bounding box center [577, 247] width 177 height 15
type input "Application"
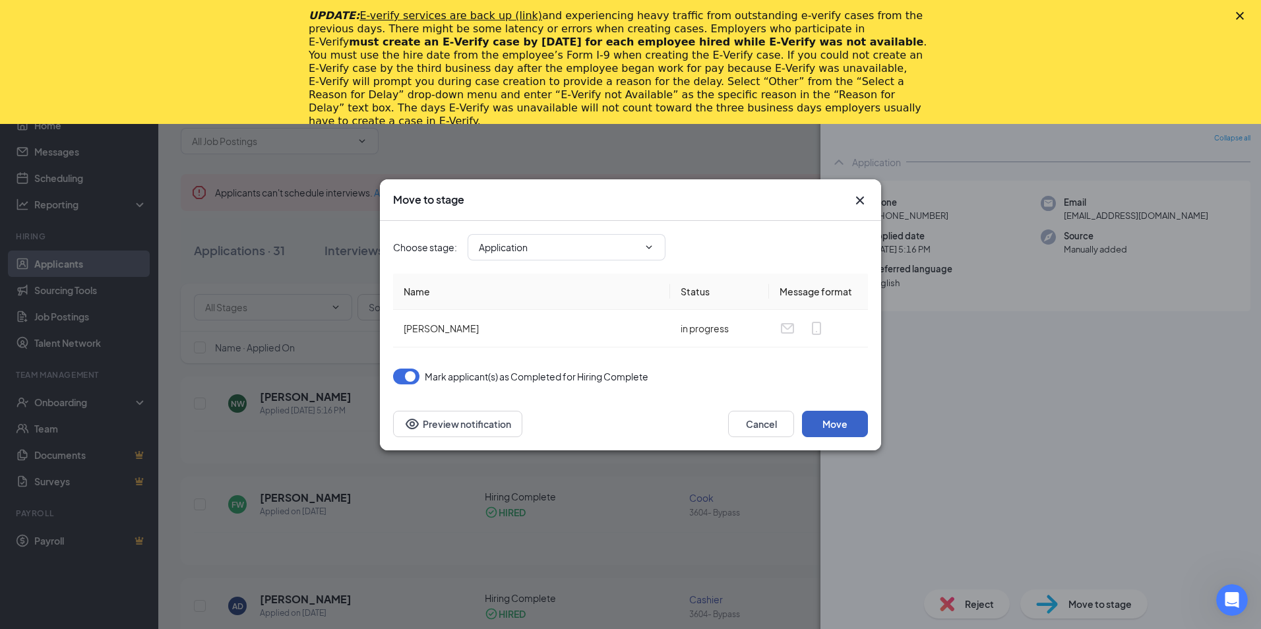
click at [849, 425] on button "Move" at bounding box center [835, 424] width 66 height 26
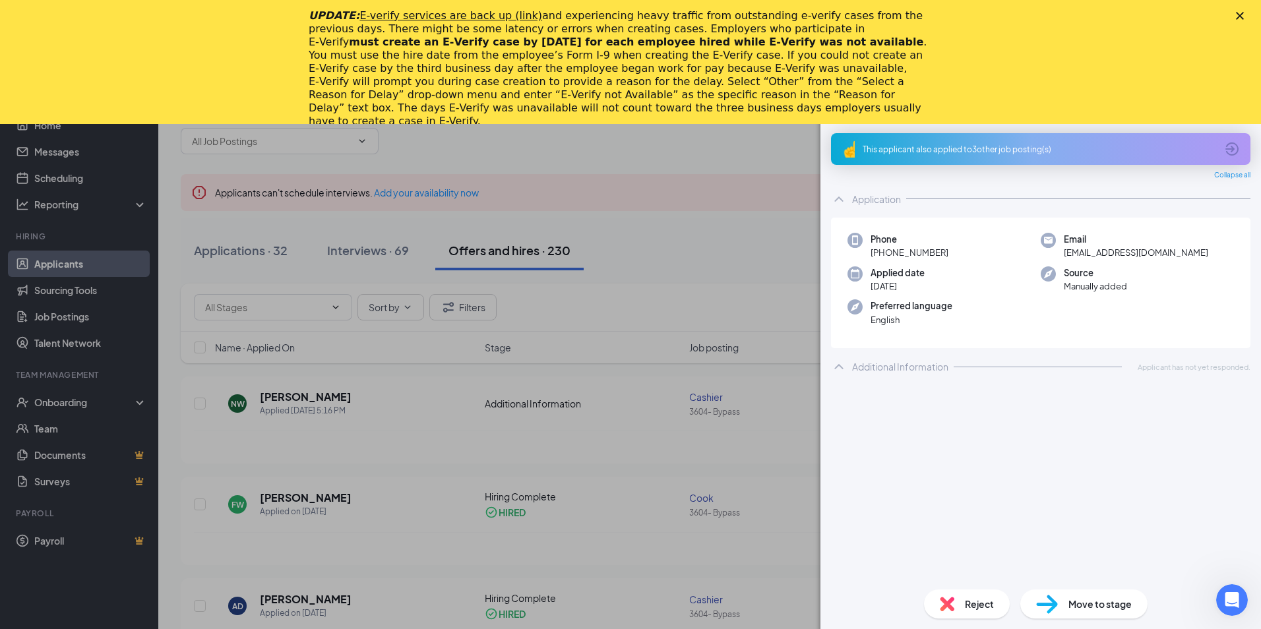
click at [318, 401] on div "FW [PERSON_NAME] at 3604- Bypass Add a tag Application Messages Feedback Files …" at bounding box center [630, 314] width 1261 height 629
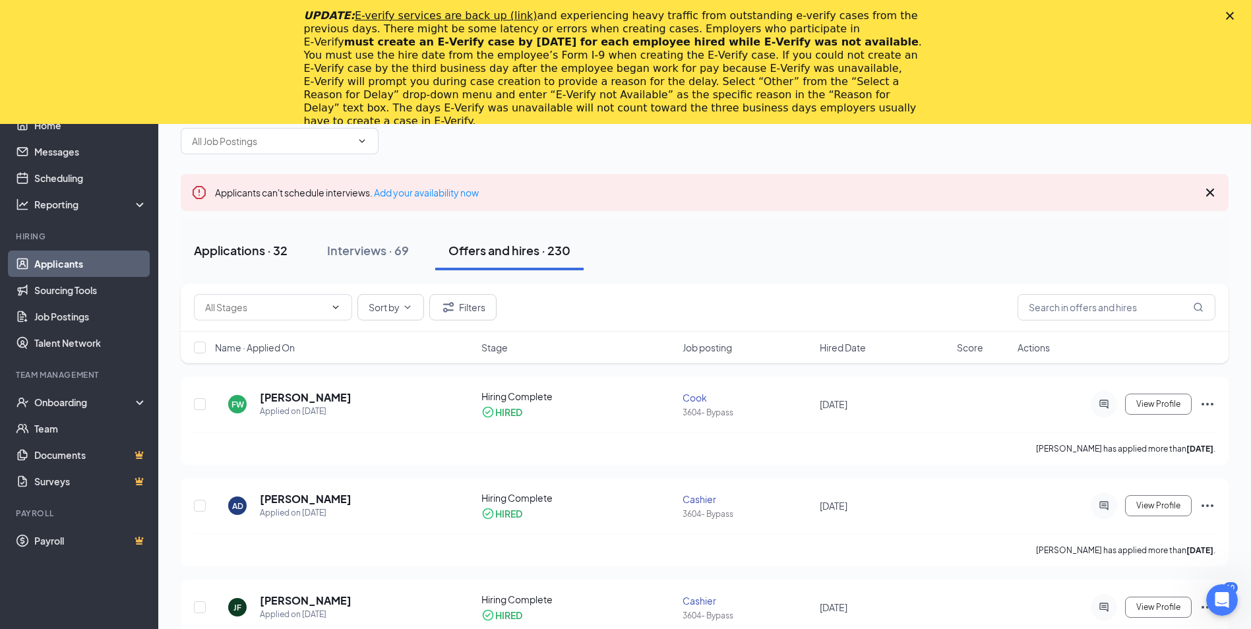
click at [233, 256] on div "Applications · 32" at bounding box center [241, 250] width 94 height 16
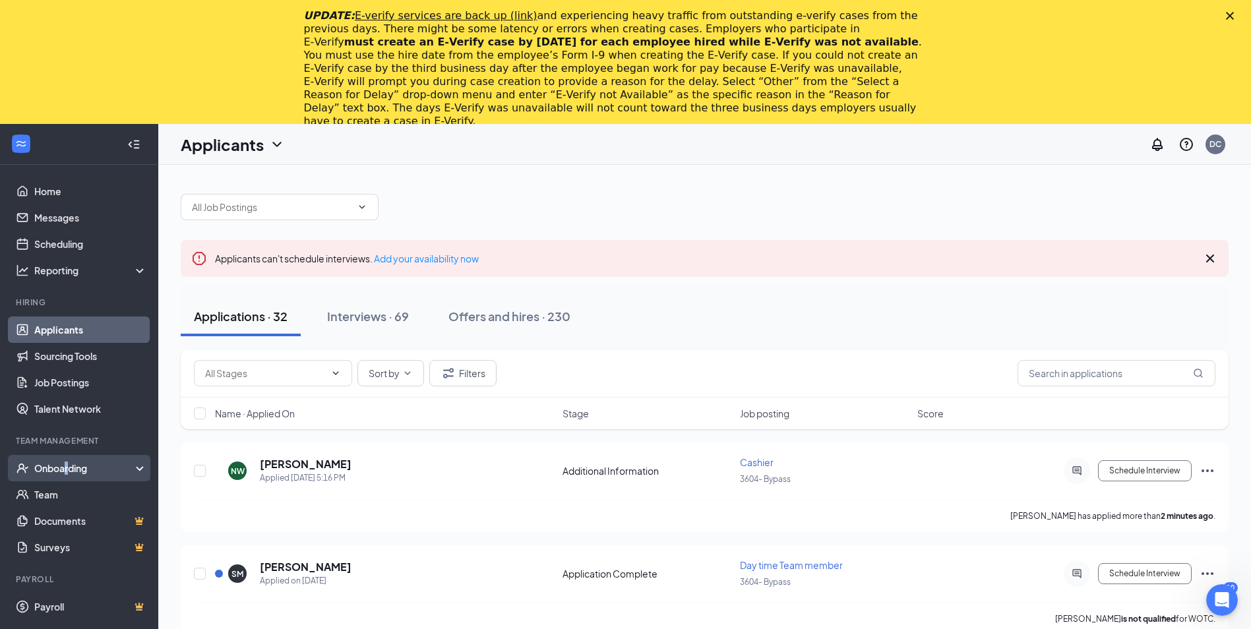
click at [69, 464] on div "Onboarding" at bounding box center [85, 468] width 102 height 13
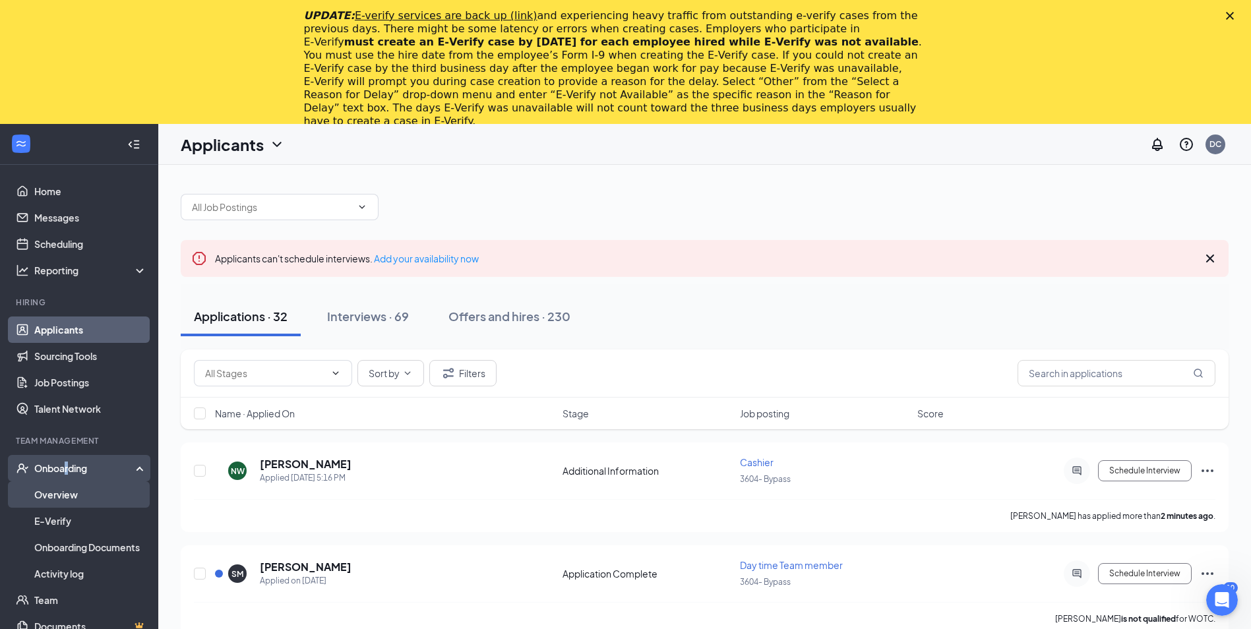
drag, startPoint x: 69, startPoint y: 464, endPoint x: 61, endPoint y: 499, distance: 35.1
click at [61, 499] on link "Overview" at bounding box center [90, 494] width 113 height 26
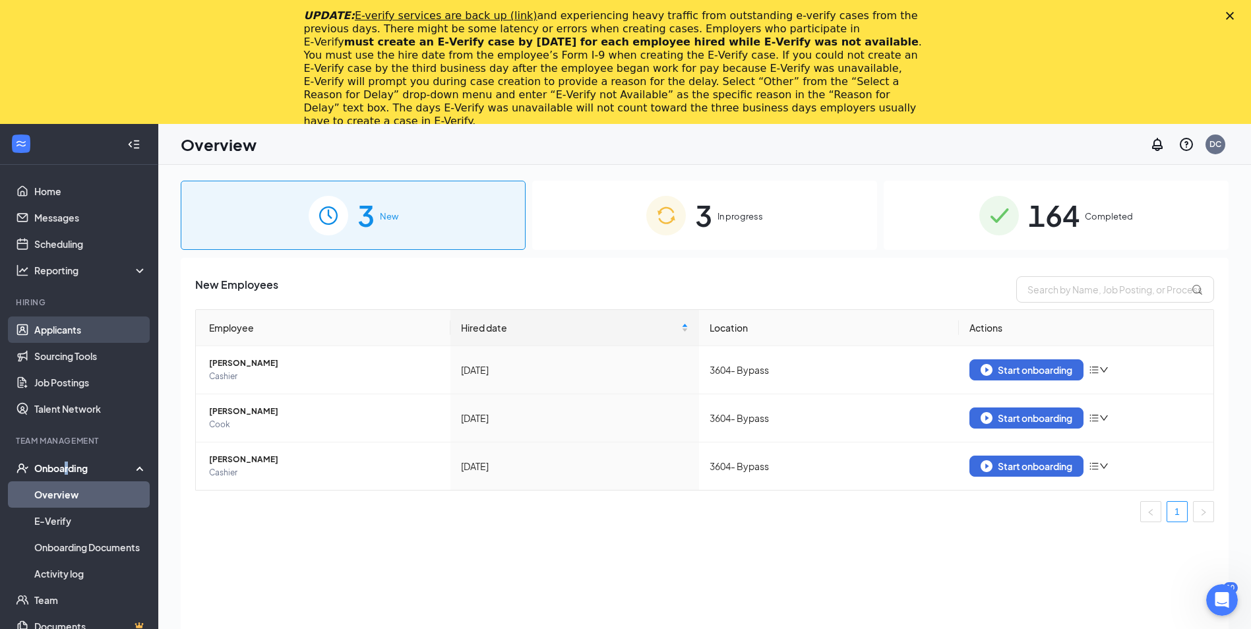
click at [86, 330] on link "Applicants" at bounding box center [90, 330] width 113 height 26
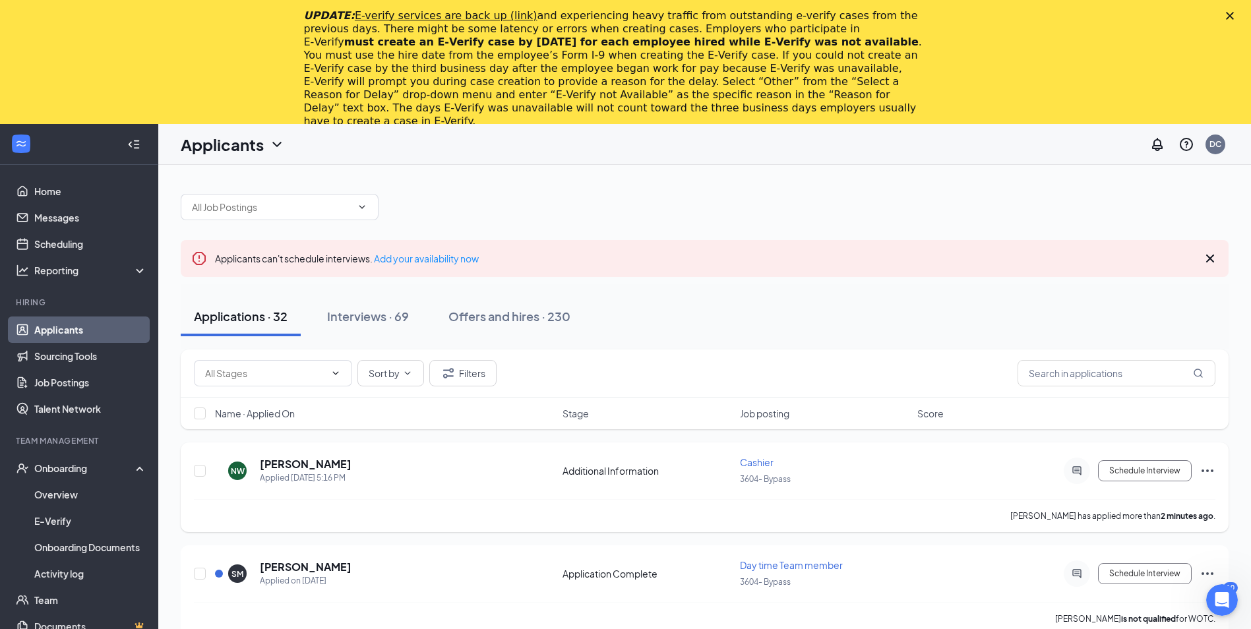
click at [1202, 475] on icon "Ellipses" at bounding box center [1208, 471] width 16 height 16
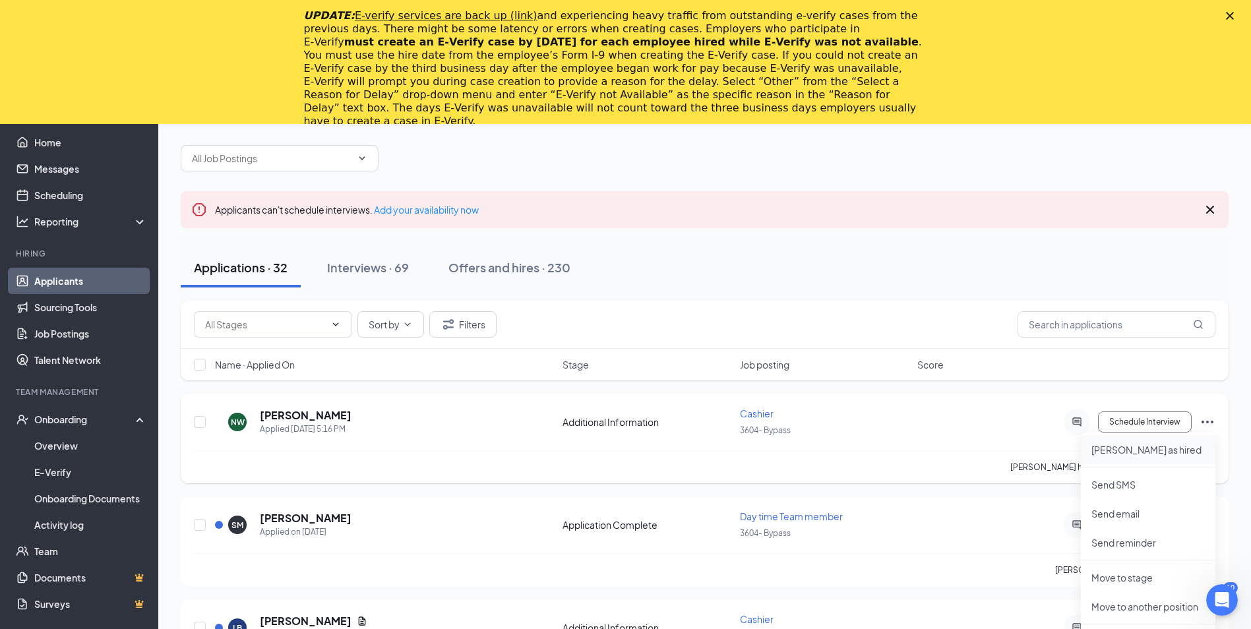
scroll to position [132, 0]
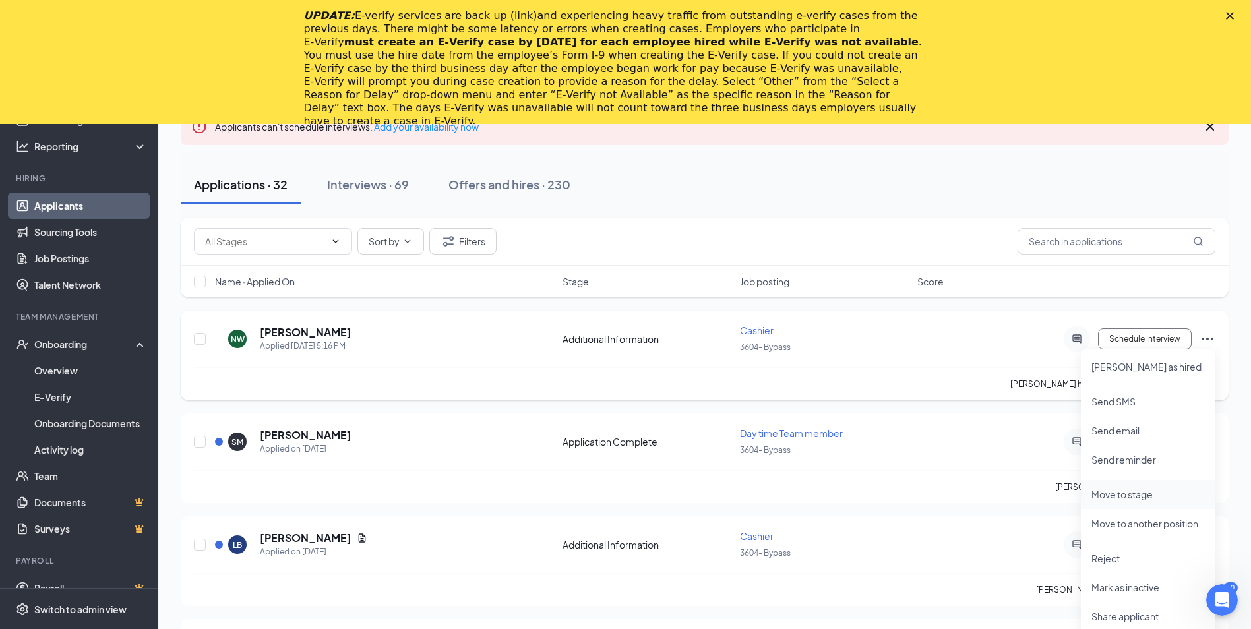
click at [1139, 495] on p "Move to stage" at bounding box center [1147, 494] width 113 height 13
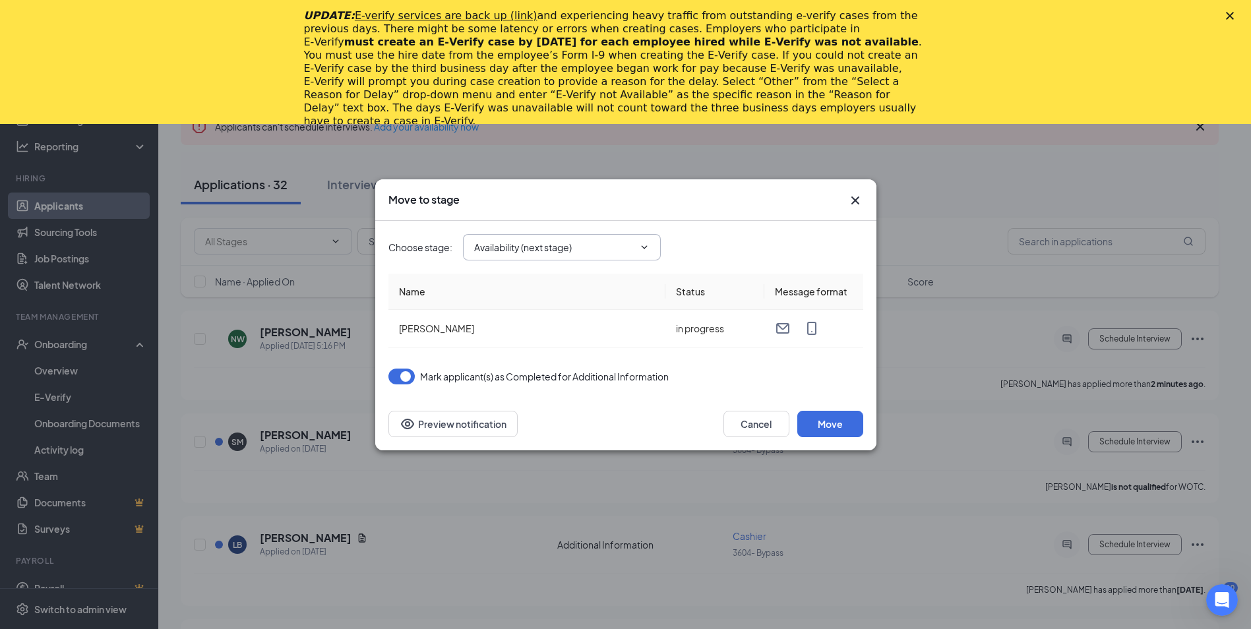
click at [640, 245] on icon "ChevronDown" at bounding box center [644, 247] width 11 height 11
click at [539, 359] on div "Hiring Complete" at bounding box center [520, 357] width 71 height 15
type input "Hiring Complete"
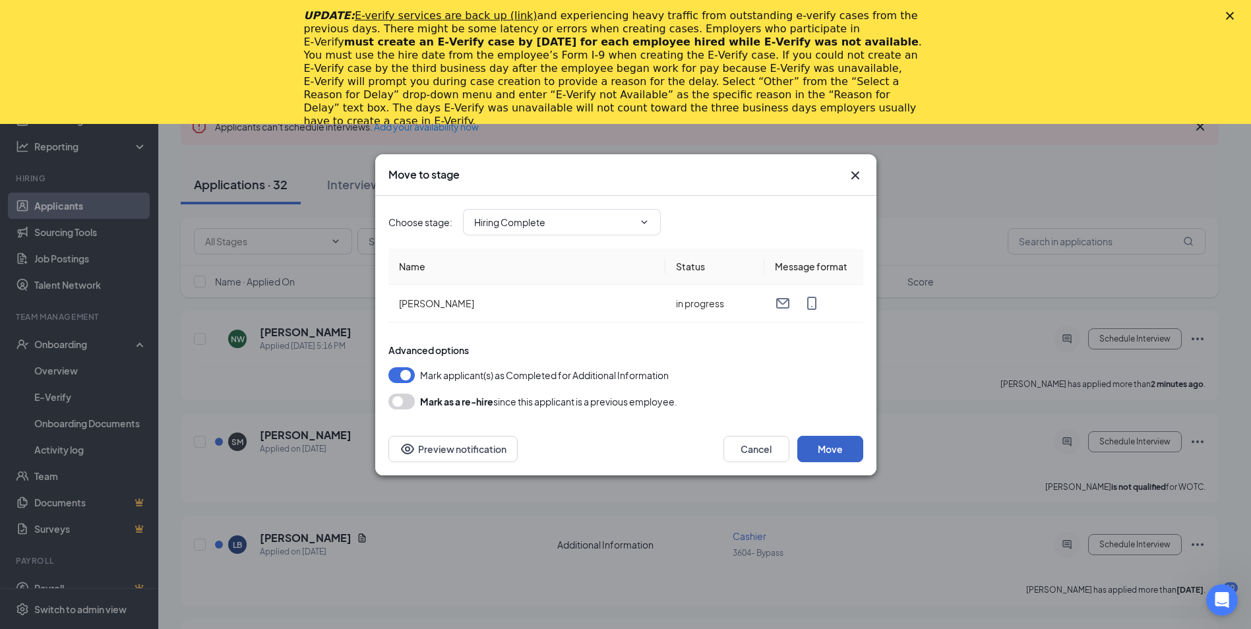
click at [832, 453] on button "Move" at bounding box center [830, 449] width 66 height 26
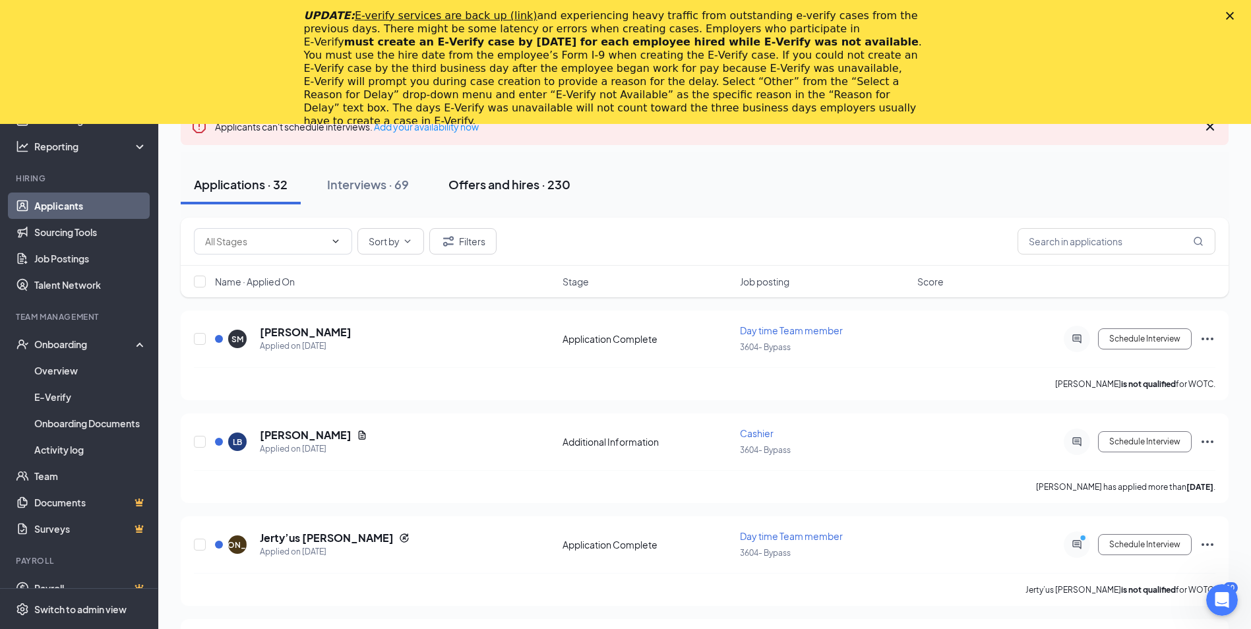
click at [474, 191] on div "Offers and hires · 230" at bounding box center [509, 184] width 122 height 16
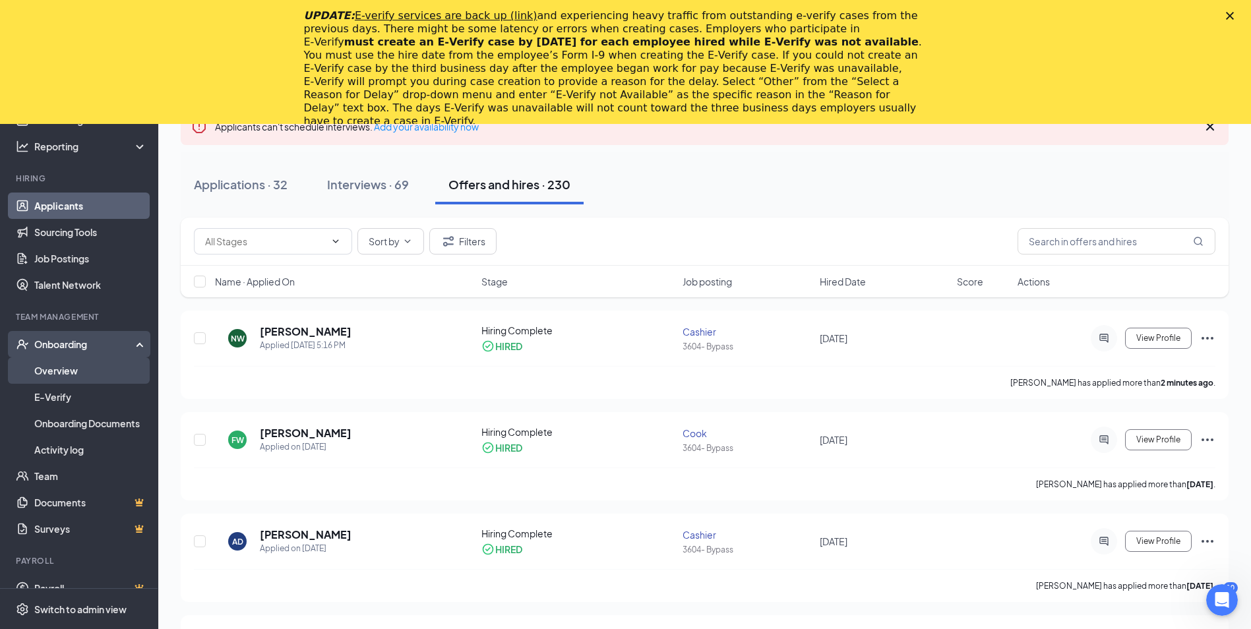
click at [75, 381] on link "Overview" at bounding box center [90, 370] width 113 height 26
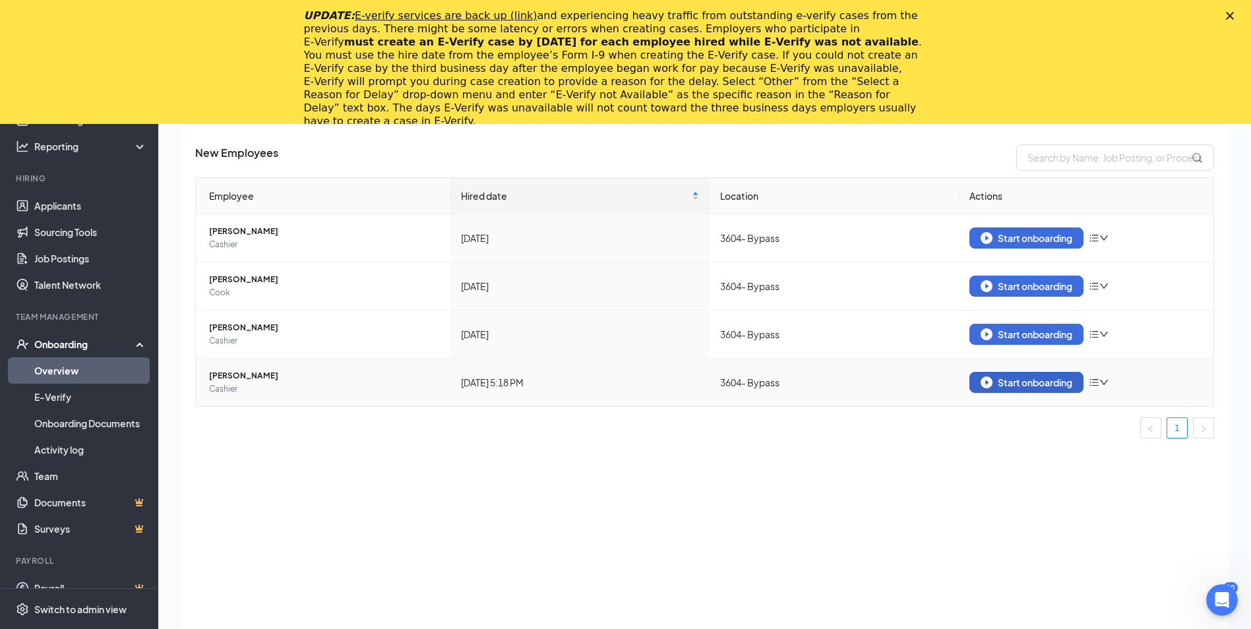
click at [985, 384] on img "button" at bounding box center [987, 383] width 12 height 12
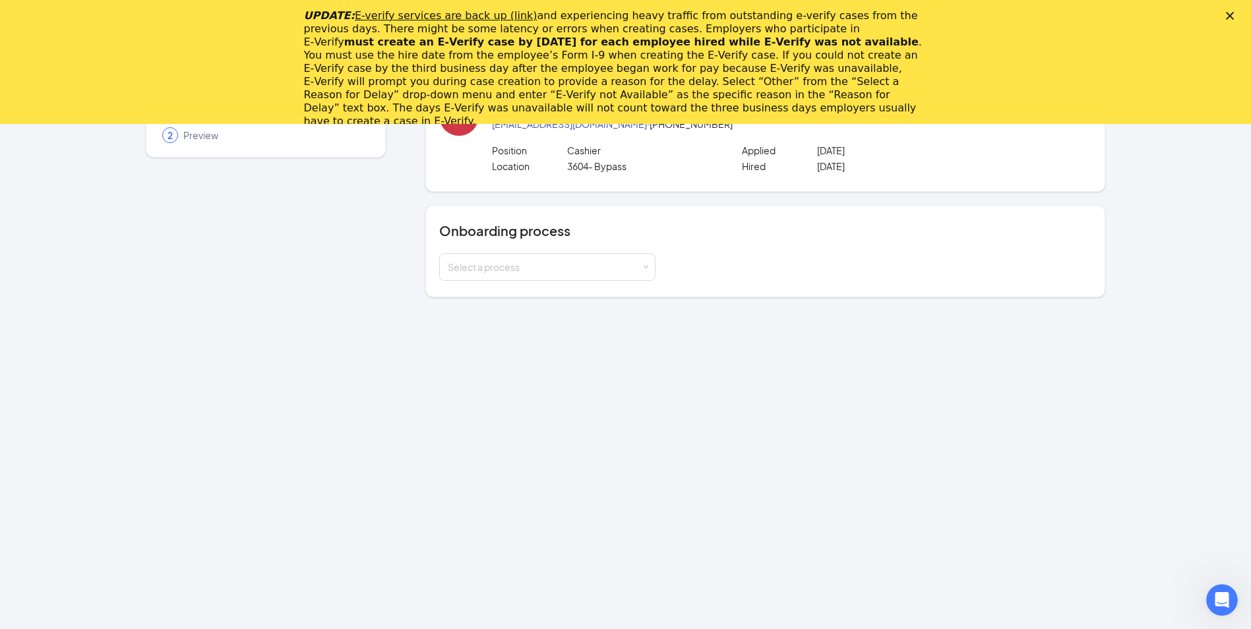
click at [1234, 16] on icon "Close" at bounding box center [1230, 16] width 8 height 8
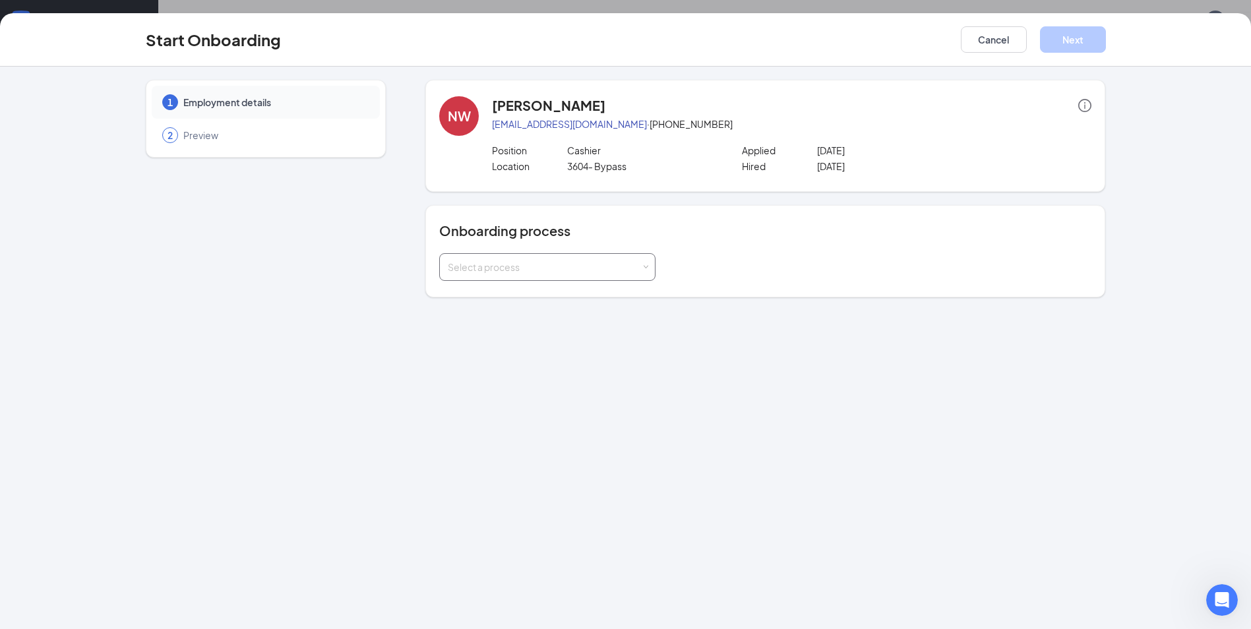
click at [643, 268] on span at bounding box center [646, 267] width 6 height 6
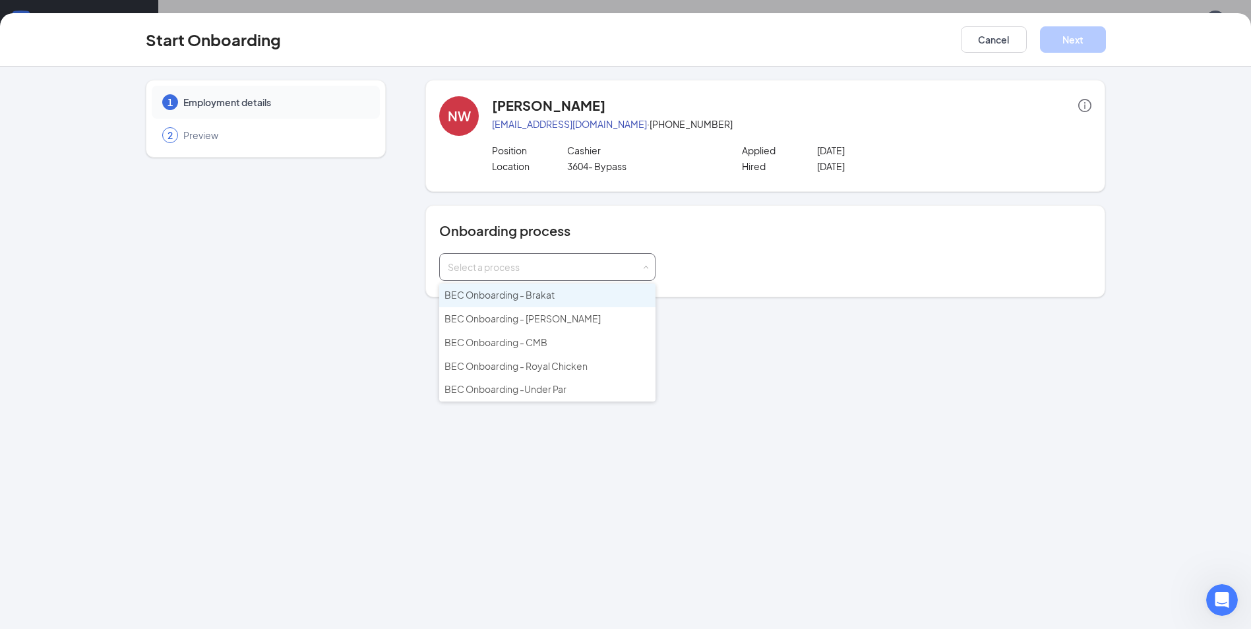
click at [643, 268] on span at bounding box center [646, 267] width 6 height 6
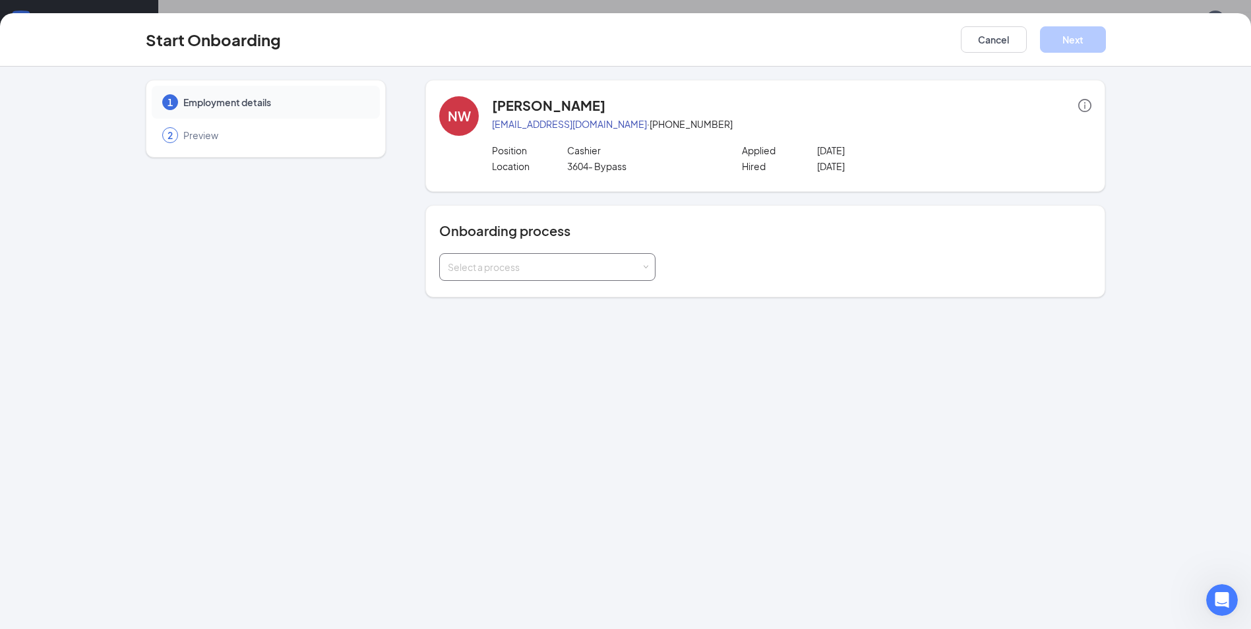
click at [646, 264] on span at bounding box center [646, 267] width 6 height 6
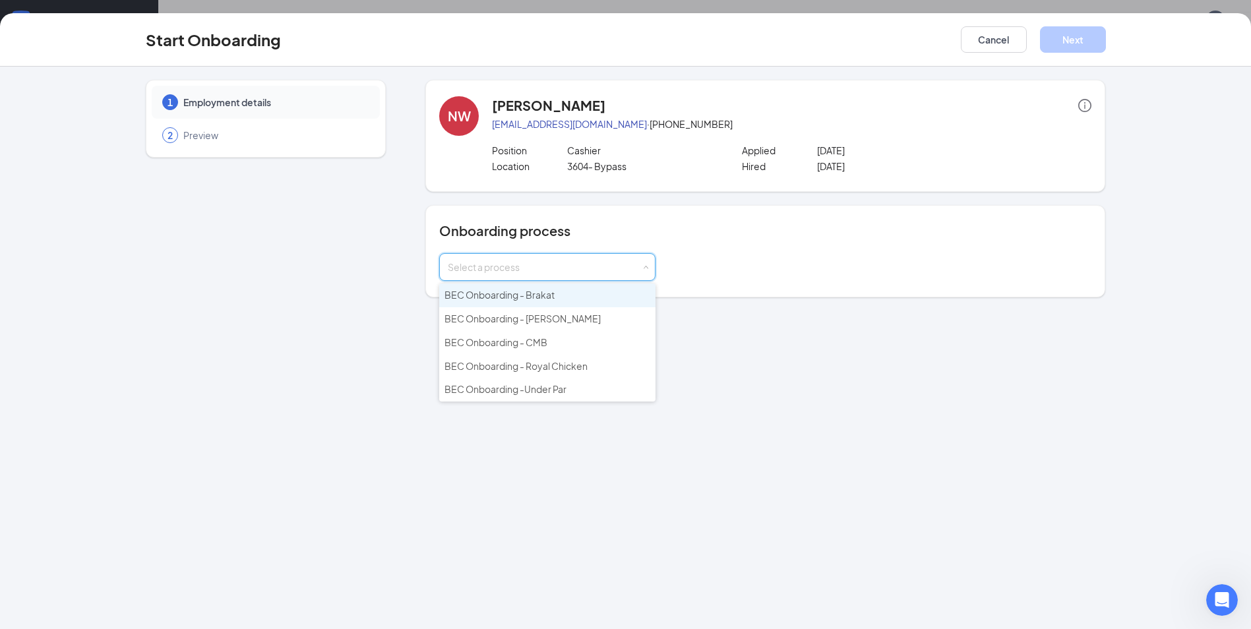
click at [543, 299] on span "BEC Onboarding - Brakat" at bounding box center [500, 295] width 110 height 12
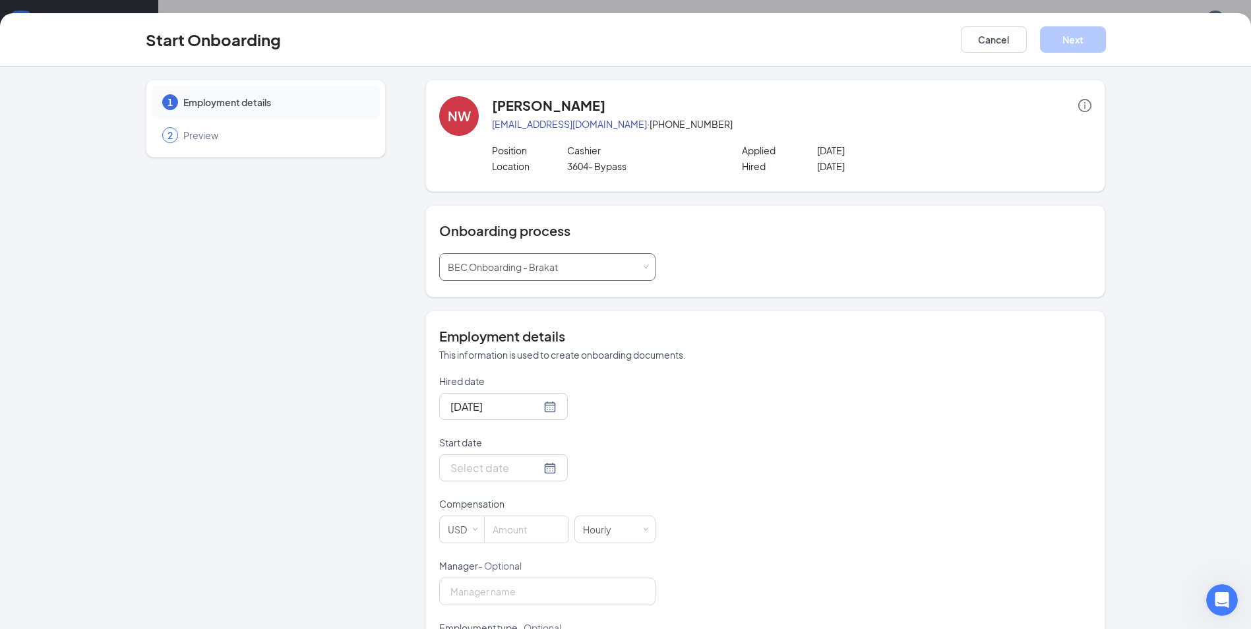
scroll to position [66, 0]
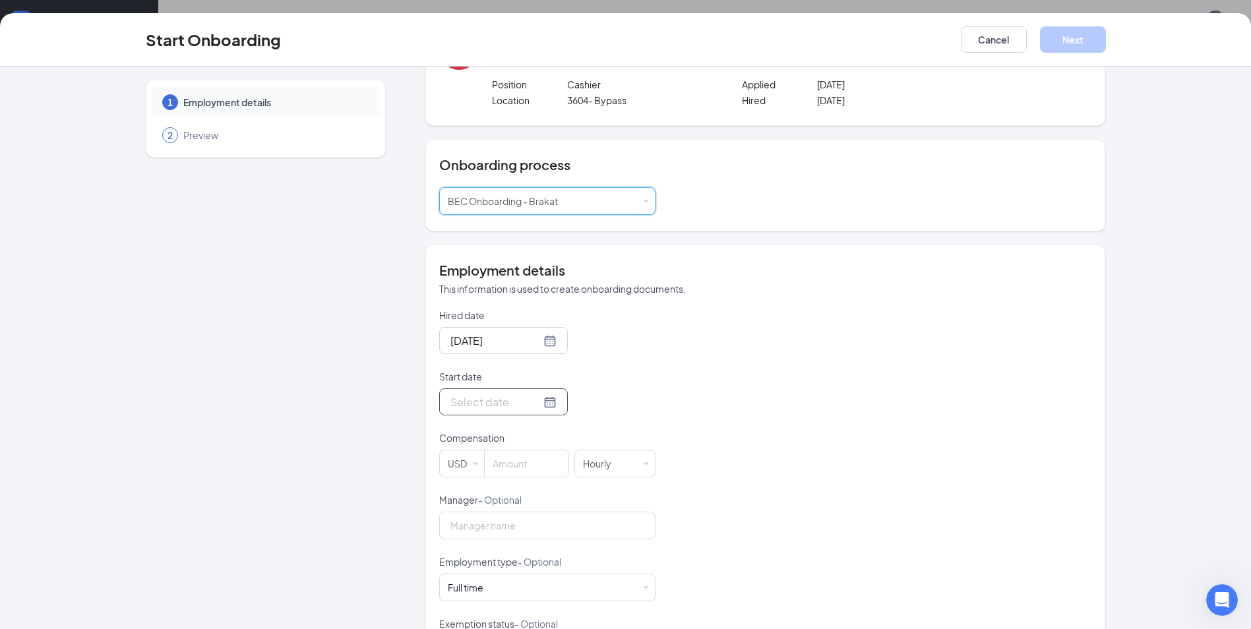
click at [536, 404] on div at bounding box center [503, 402] width 106 height 16
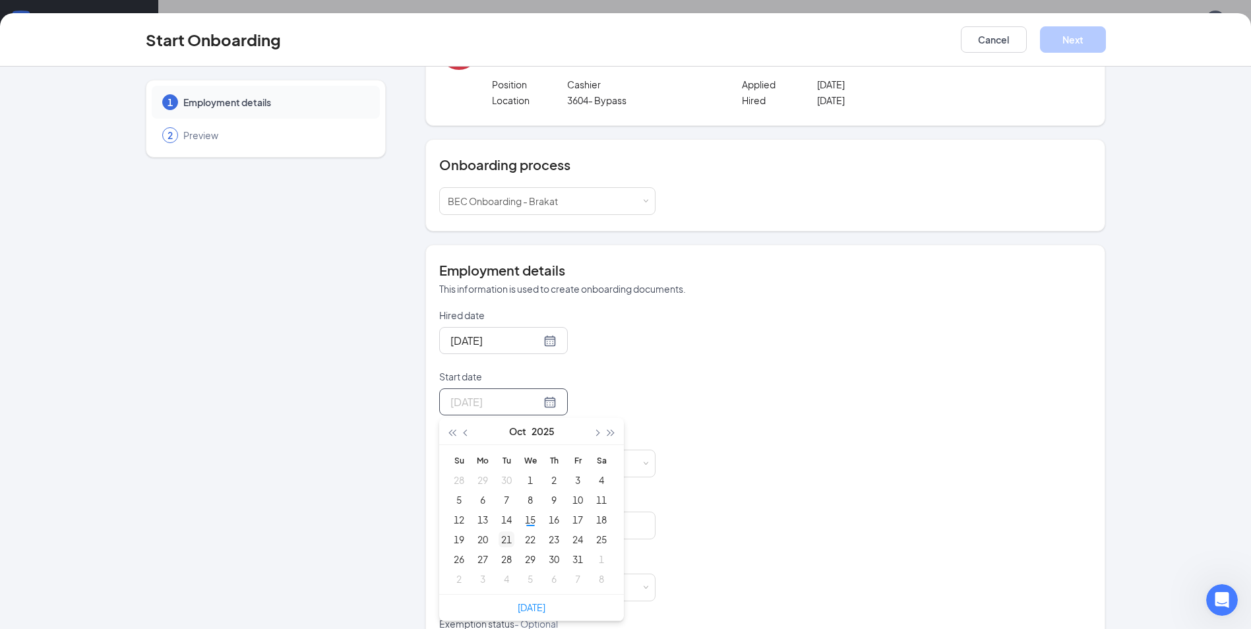
type input "[DATE]"
click at [507, 537] on div "21" at bounding box center [507, 540] width 16 height 16
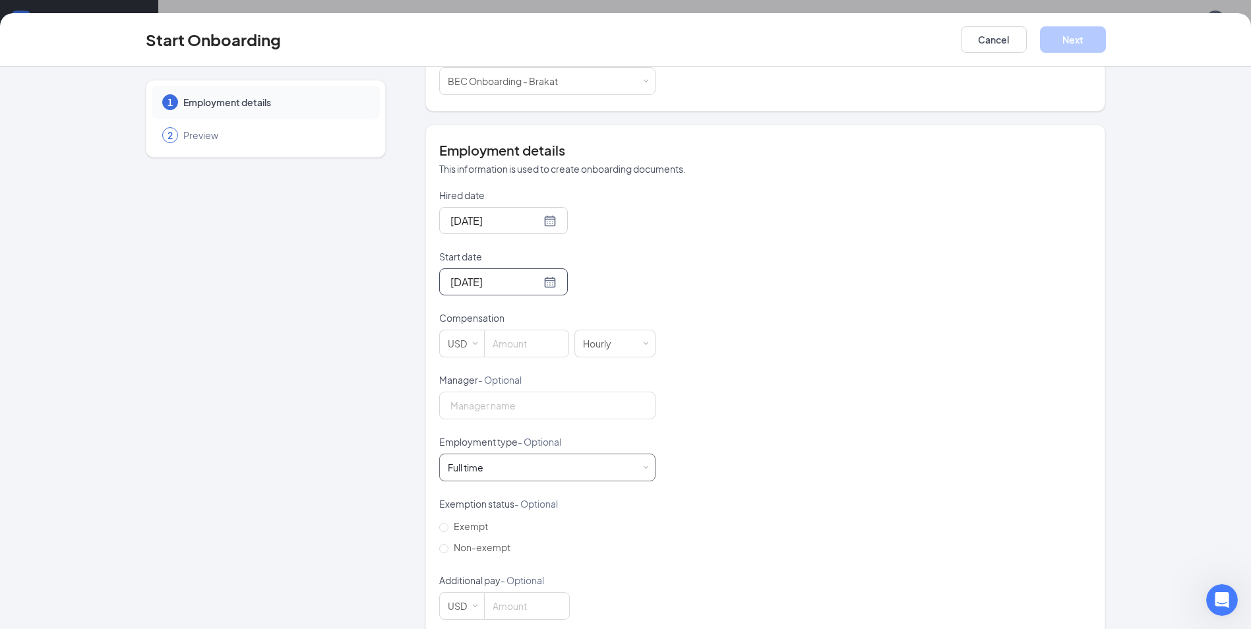
scroll to position [198, 0]
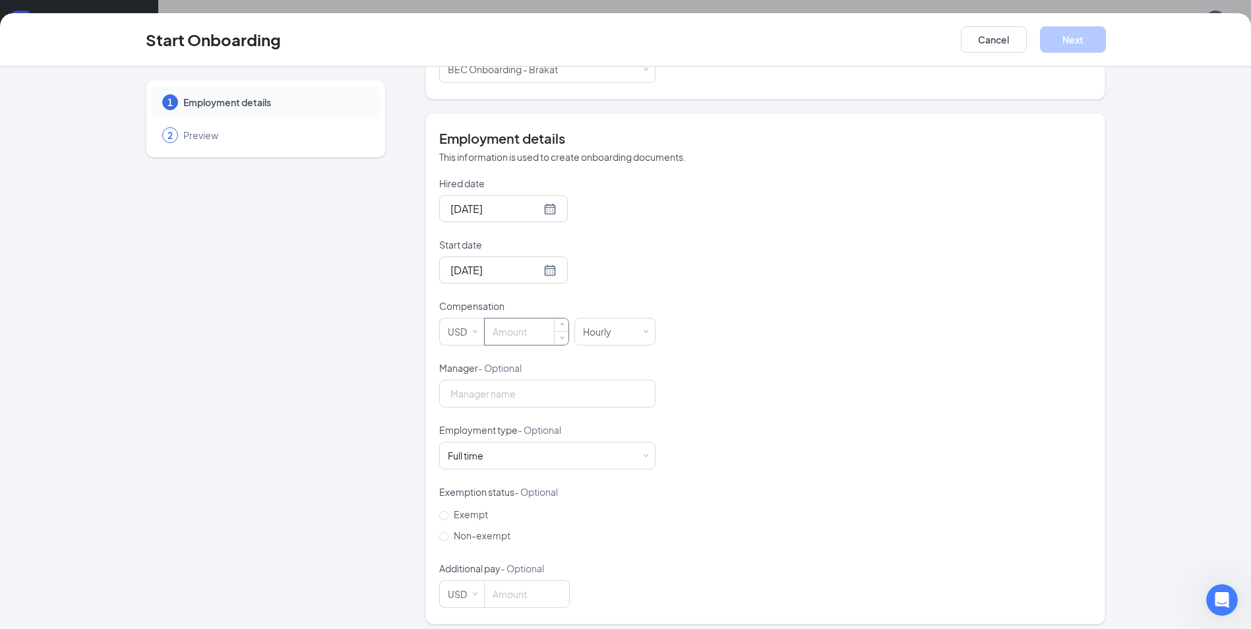
click at [526, 328] on input at bounding box center [527, 332] width 84 height 26
type input "12"
click at [820, 374] on div "Hired date [DATE] Start date [DATE] [DATE] Su Mo Tu We Th Fr Sa 28 29 30 1 2 3 …" at bounding box center [765, 392] width 652 height 431
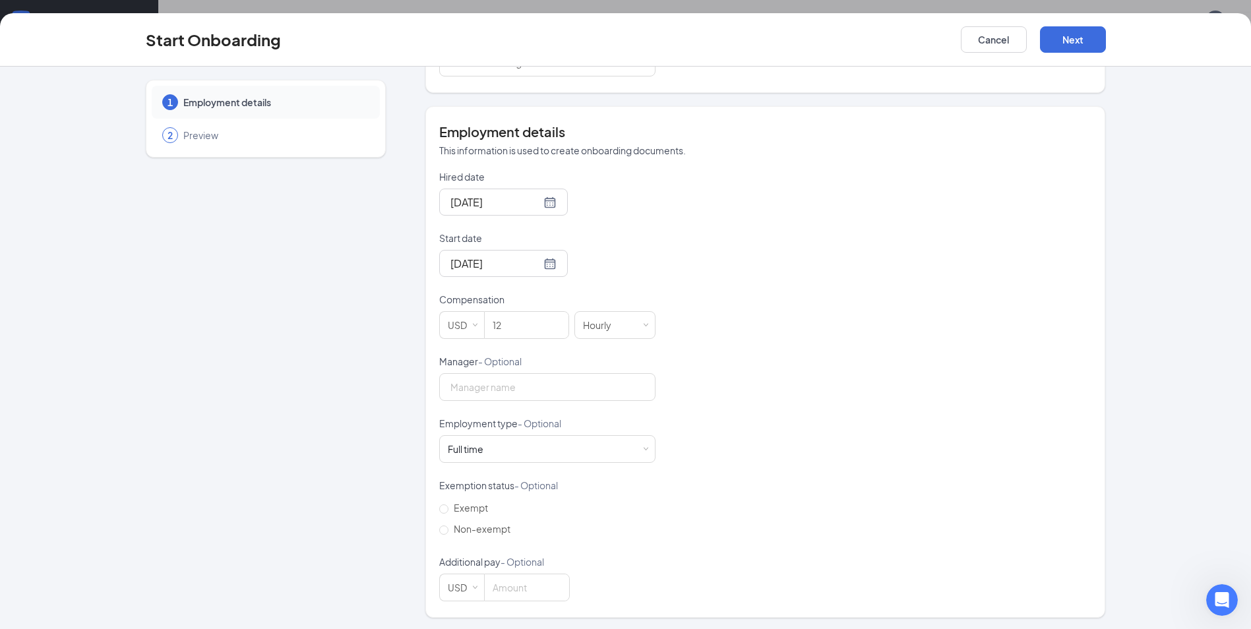
scroll to position [206, 0]
click at [1068, 45] on button "Next" at bounding box center [1073, 39] width 66 height 26
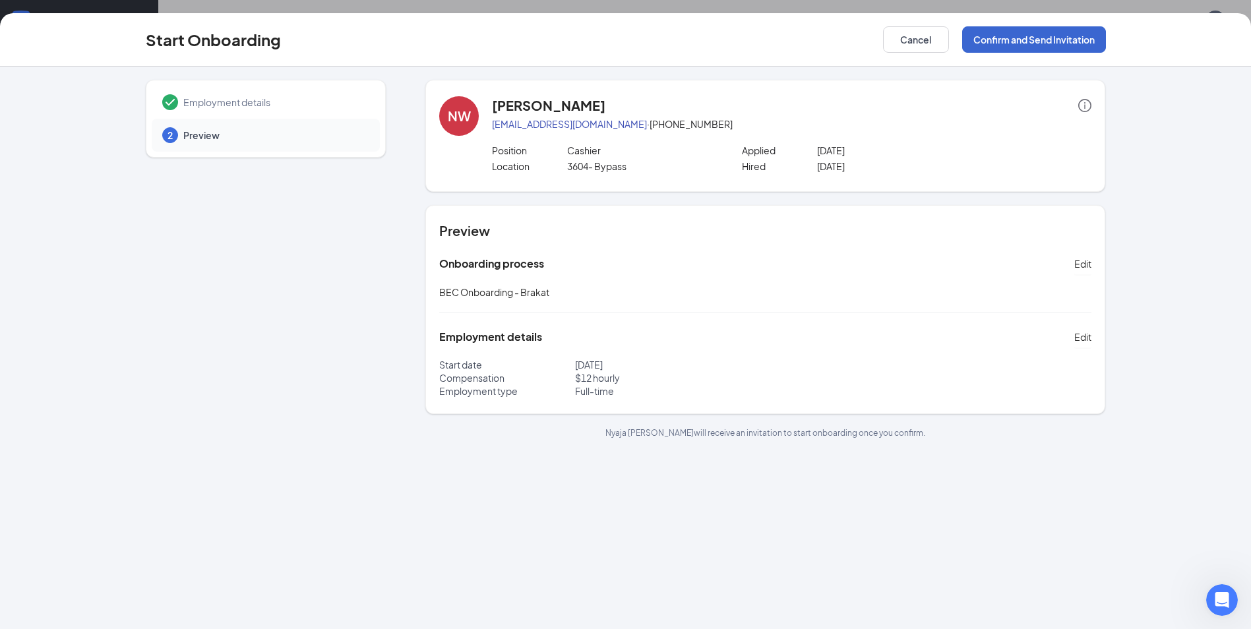
scroll to position [0, 0]
click at [986, 42] on button "Confirm and Send Invitation" at bounding box center [1034, 39] width 144 height 26
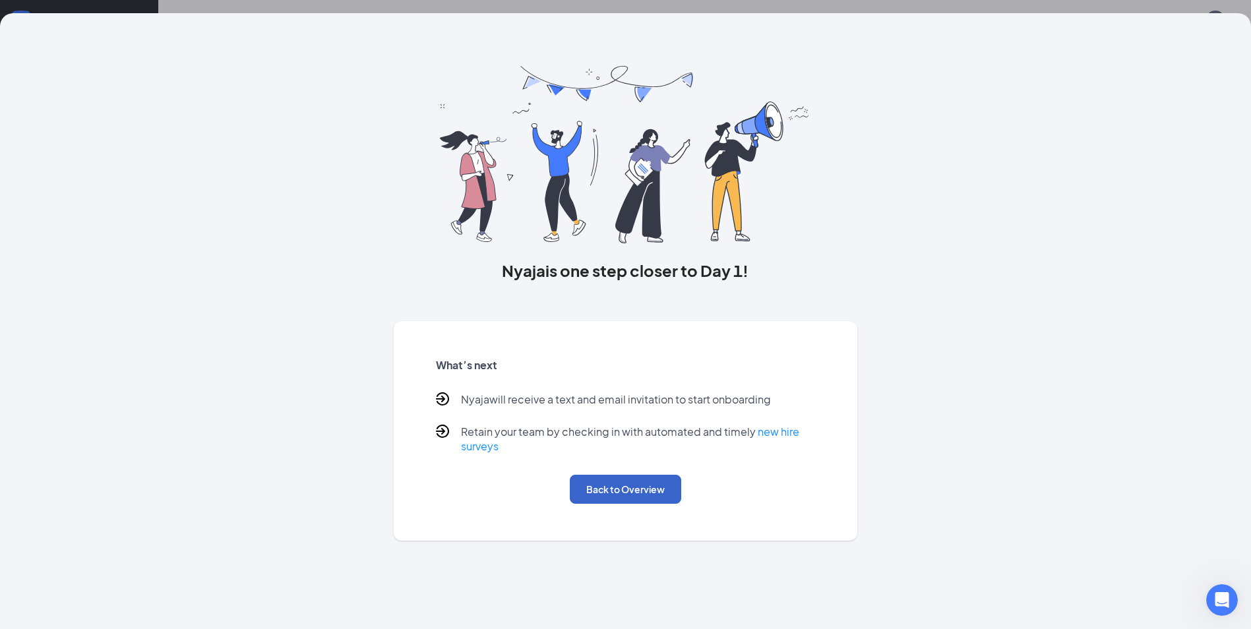
click at [601, 489] on button "Back to Overview" at bounding box center [625, 489] width 111 height 29
